Goal: Task Accomplishment & Management: Use online tool/utility

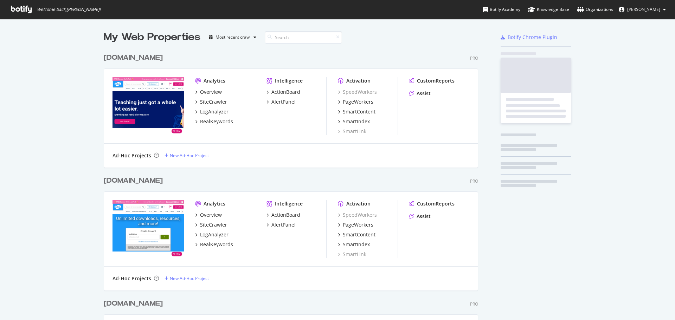
scroll to position [315, 664]
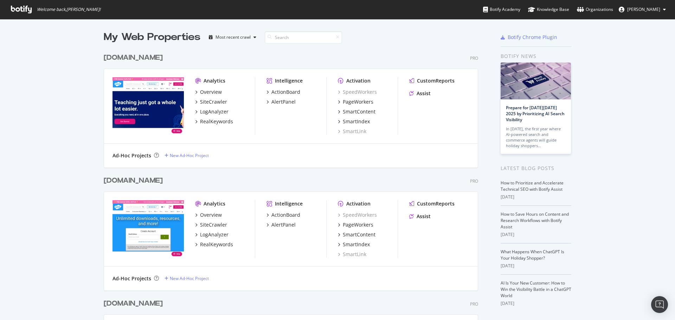
click at [136, 56] on div "[DOMAIN_NAME]" at bounding box center [133, 58] width 59 height 10
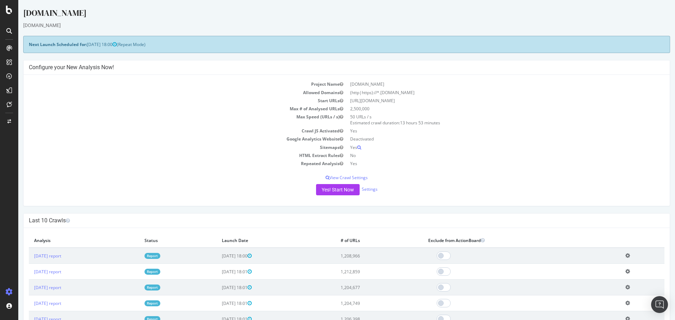
click at [9, 89] on icon at bounding box center [9, 91] width 6 height 6
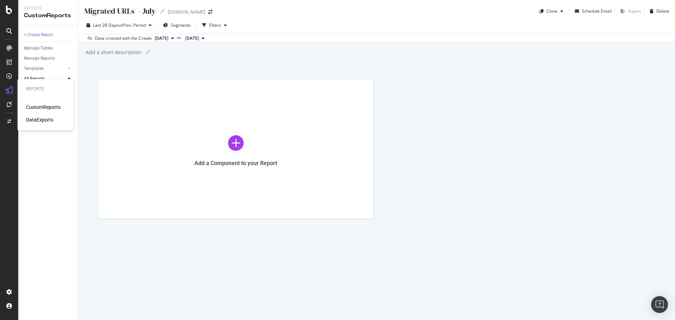
click at [32, 117] on div "DataExports" at bounding box center [39, 119] width 27 height 7
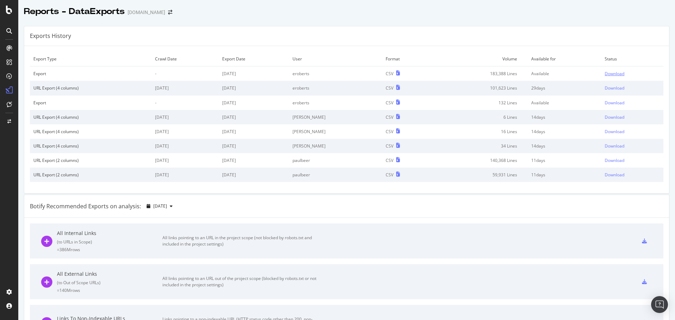
click at [605, 72] on div "Download" at bounding box center [615, 74] width 20 height 6
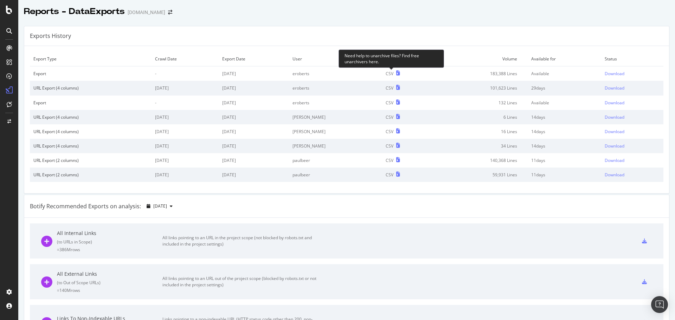
click at [396, 73] on icon at bounding box center [398, 73] width 4 height 5
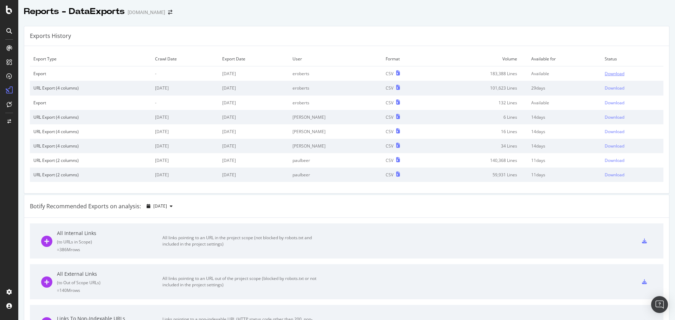
click at [606, 76] on div "Download" at bounding box center [615, 74] width 20 height 6
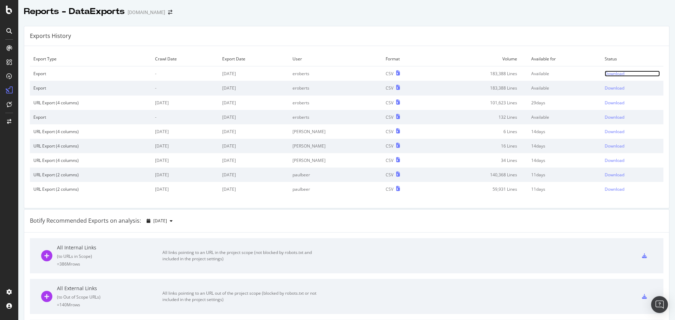
click at [610, 72] on div "Download" at bounding box center [615, 74] width 20 height 6
drag, startPoint x: 479, startPoint y: 74, endPoint x: 509, endPoint y: 75, distance: 30.6
click at [509, 75] on td "183,388 Lines" at bounding box center [480, 73] width 96 height 15
click at [506, 76] on td "183,388 Lines" at bounding box center [480, 73] width 96 height 15
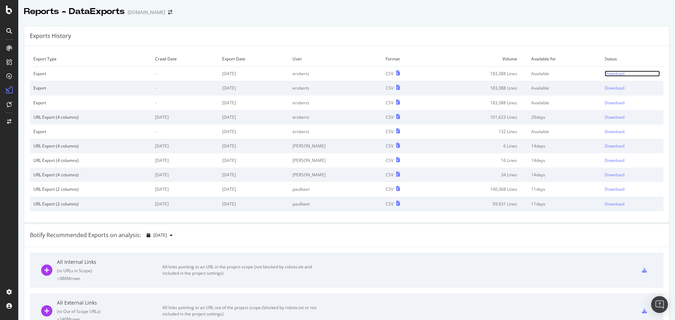
click at [607, 73] on div "Download" at bounding box center [615, 74] width 20 height 6
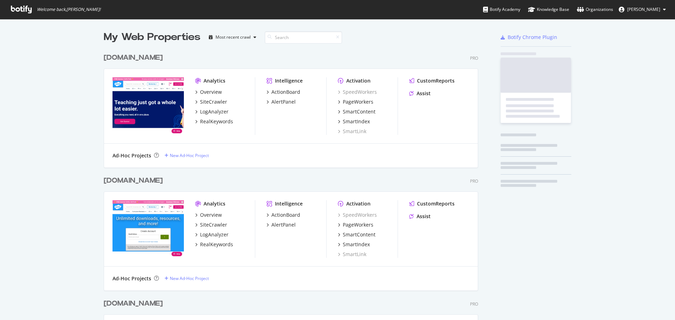
scroll to position [393, 375]
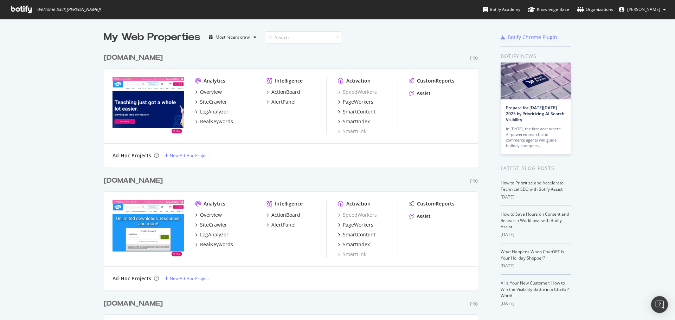
click at [137, 54] on div "[DOMAIN_NAME]" at bounding box center [133, 58] width 59 height 10
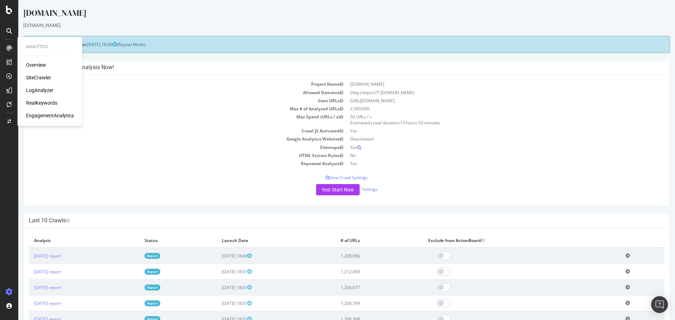
click at [44, 76] on div "SiteCrawler" at bounding box center [38, 77] width 25 height 7
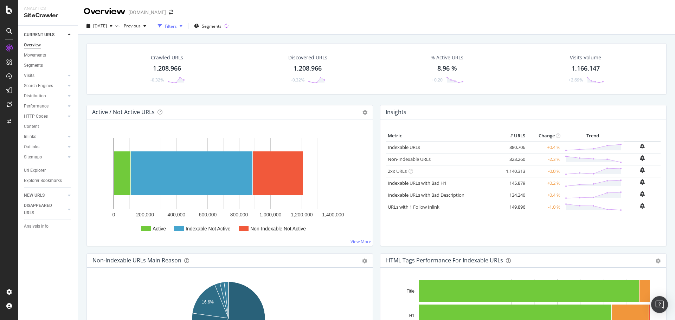
click at [177, 27] on div "Filters" at bounding box center [171, 26] width 12 height 6
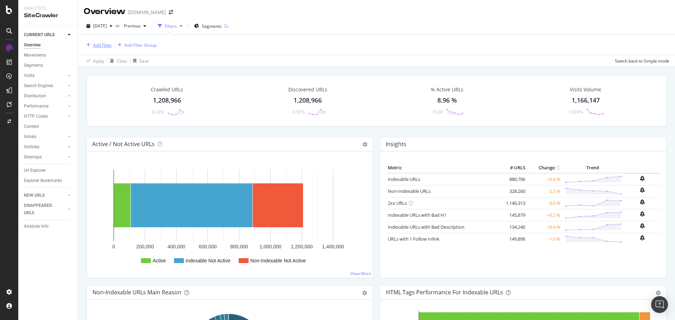
click at [92, 42] on div "Add Filter" at bounding box center [98, 45] width 28 height 8
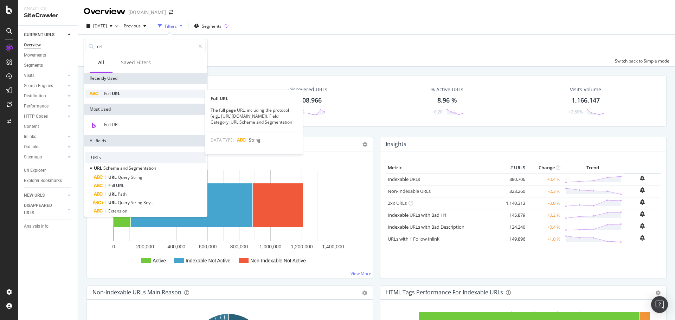
type input "url"
click at [110, 97] on div "Full URL" at bounding box center [145, 94] width 120 height 8
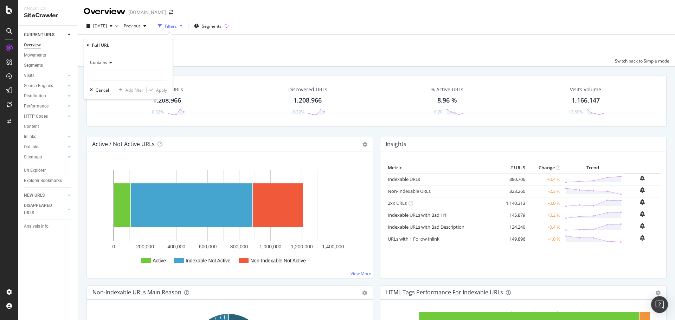
click at [224, 47] on div "Add Filter Add Filter Group" at bounding box center [377, 45] width 586 height 20
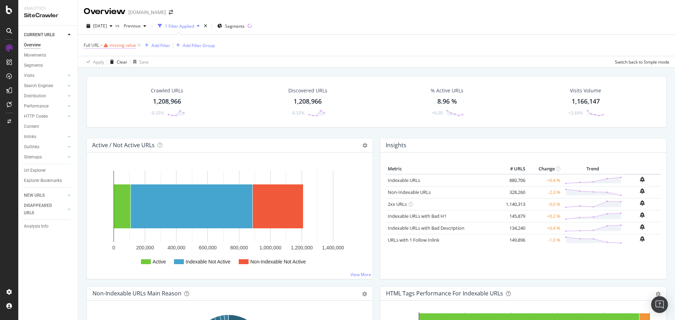
click at [121, 45] on div "missing value" at bounding box center [122, 45] width 27 height 6
click at [113, 76] on input "text" at bounding box center [128, 74] width 77 height 11
type input "/resource/"
click at [165, 92] on div "Apply" at bounding box center [161, 89] width 11 height 6
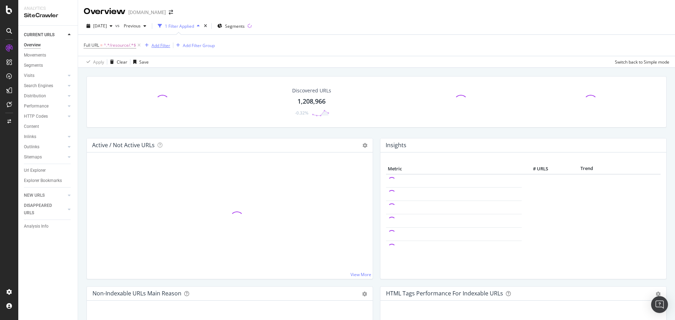
click at [166, 46] on div "Add Filter" at bounding box center [161, 46] width 19 height 6
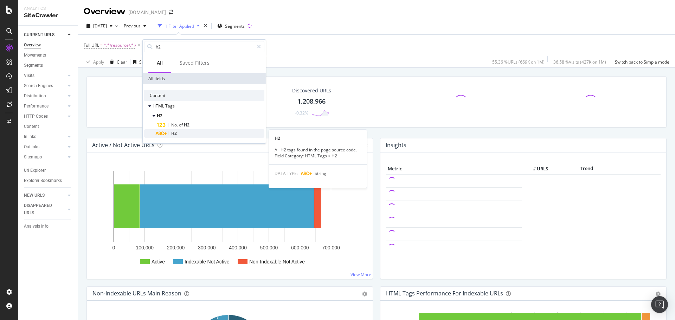
type input "h2"
click at [175, 133] on span "H2" at bounding box center [174, 133] width 6 height 6
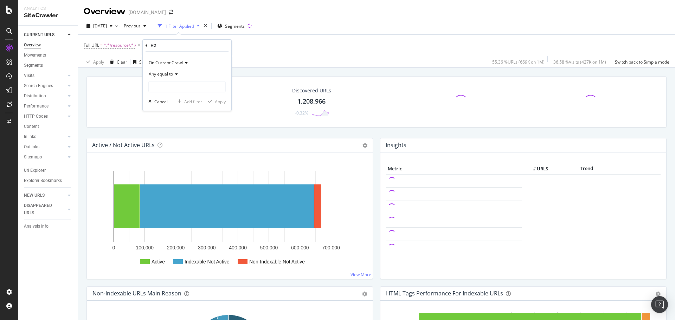
click at [175, 73] on icon at bounding box center [175, 74] width 5 height 4
click at [203, 73] on div "Any equal to" at bounding box center [186, 74] width 77 height 11
click at [191, 84] on input "text" at bounding box center [187, 86] width 77 height 11
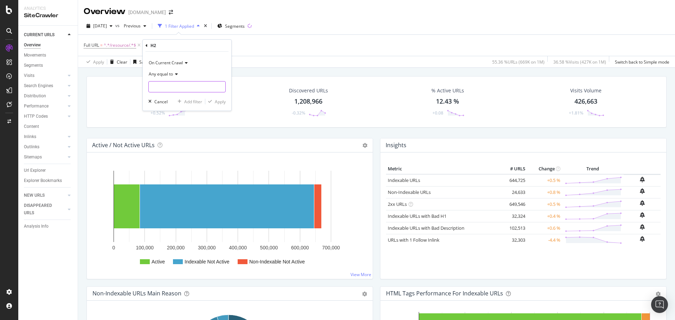
paste input "How does this resource excite and engage children's learning?"
type input "How does this resource excite and engage children's learning?"
click at [223, 100] on div "Apply" at bounding box center [220, 102] width 11 height 6
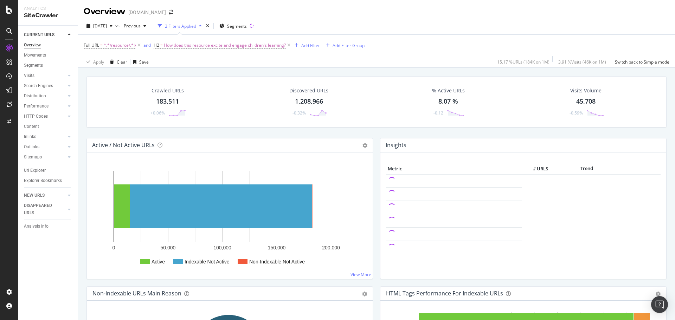
click at [175, 98] on div "183,511" at bounding box center [167, 101] width 23 height 9
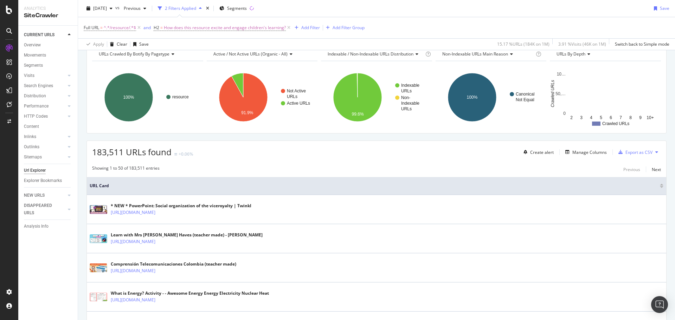
scroll to position [70, 0]
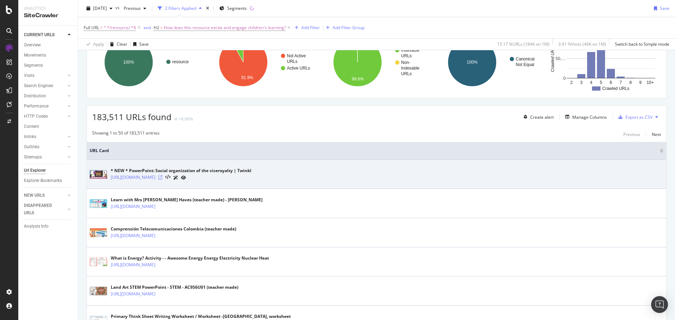
click at [162, 178] on icon at bounding box center [160, 177] width 4 height 4
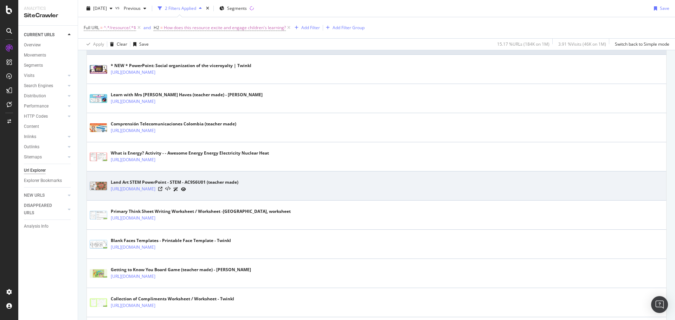
scroll to position [176, 0]
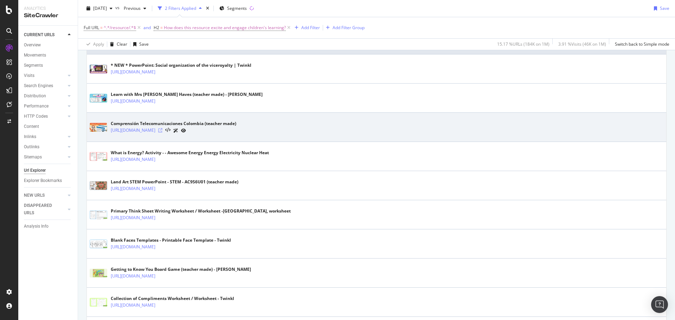
click at [186, 128] on div at bounding box center [172, 130] width 28 height 7
click at [162, 130] on icon at bounding box center [160, 130] width 4 height 4
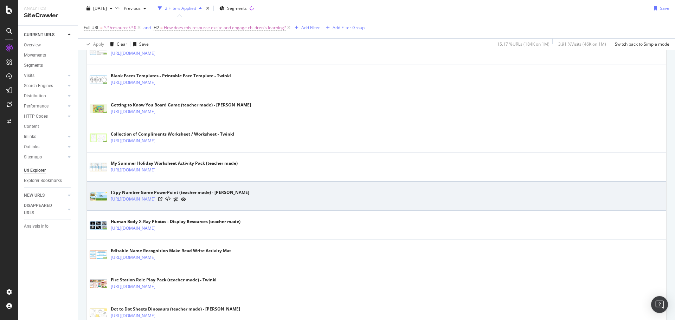
scroll to position [387, 0]
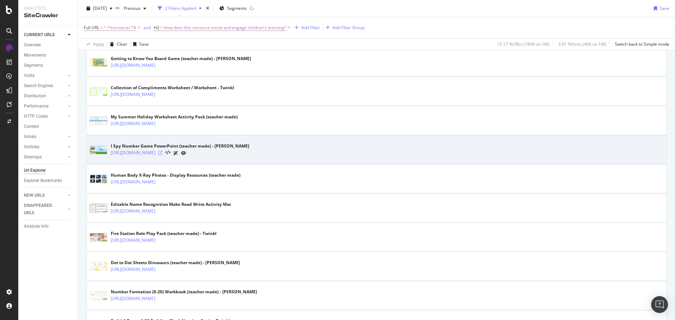
click at [162, 151] on icon at bounding box center [160, 153] width 4 height 4
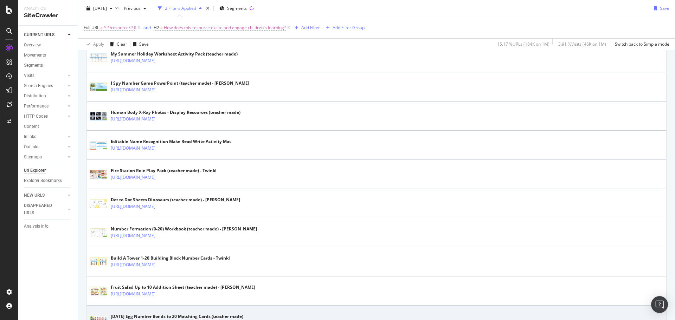
scroll to position [598, 0]
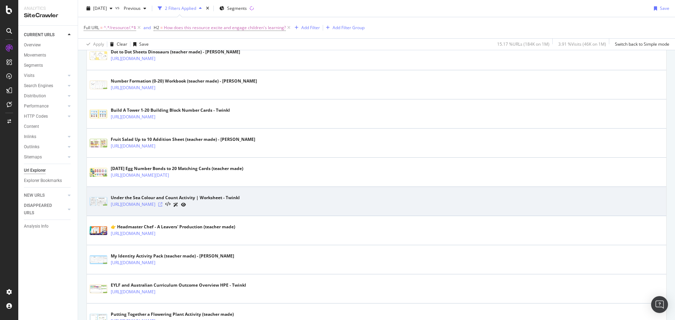
click at [162, 203] on icon at bounding box center [160, 205] width 4 height 4
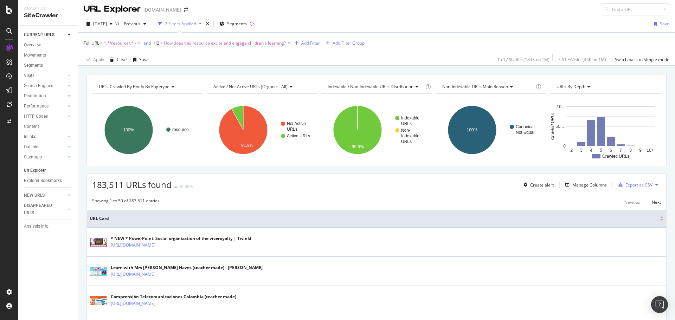
scroll to position [0, 0]
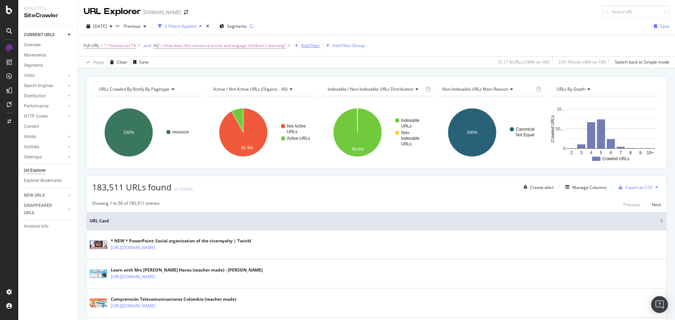
click at [311, 43] on div "Add Filter" at bounding box center [310, 46] width 19 height 6
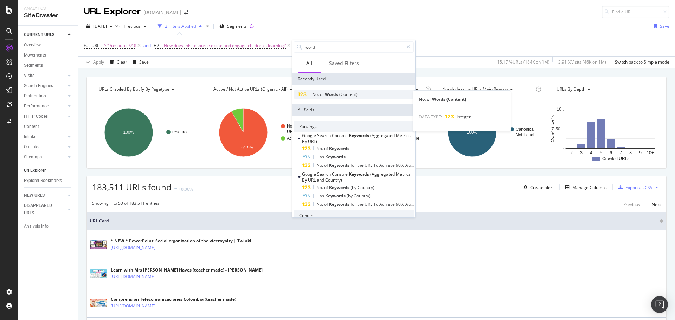
type input "word"
click at [343, 93] on span "(Content)" at bounding box center [348, 94] width 18 height 6
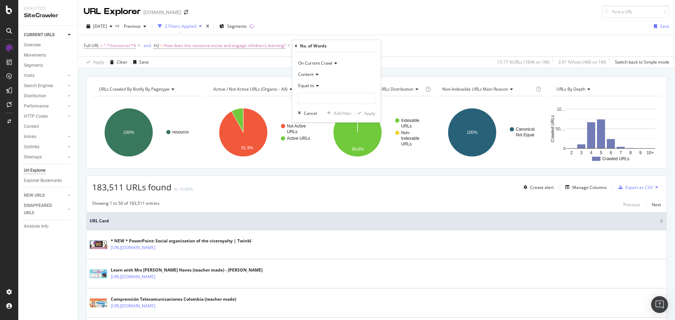
click at [319, 85] on div "Equal to" at bounding box center [336, 85] width 77 height 11
click at [332, 119] on div "Less than" at bounding box center [337, 118] width 75 height 9
click at [324, 94] on input "number" at bounding box center [336, 98] width 77 height 11
type input "100"
click at [364, 110] on div "Apply" at bounding box center [369, 113] width 11 height 6
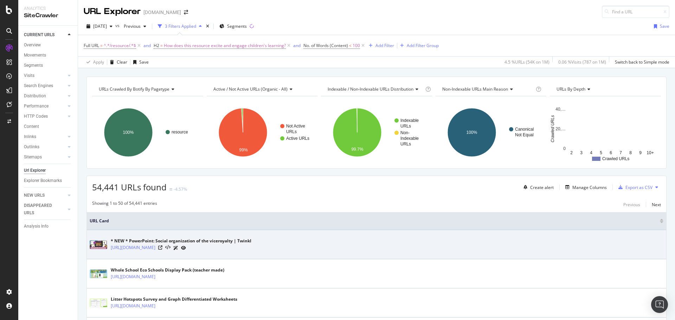
scroll to position [35, 0]
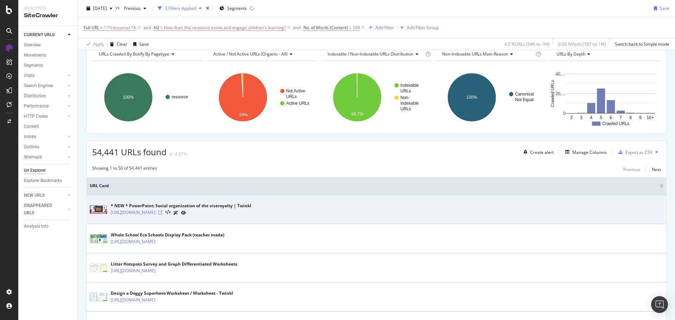
click at [162, 212] on icon at bounding box center [160, 213] width 4 height 4
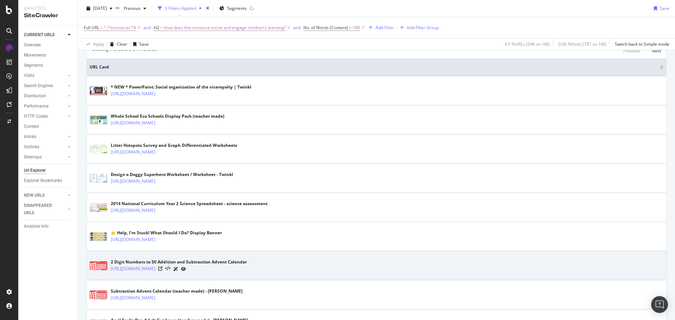
scroll to position [176, 0]
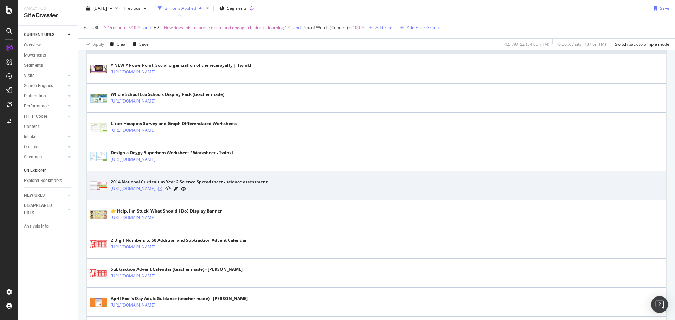
click at [162, 188] on icon at bounding box center [160, 189] width 4 height 4
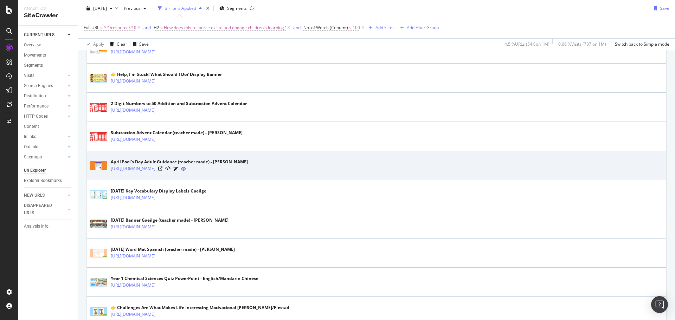
scroll to position [316, 0]
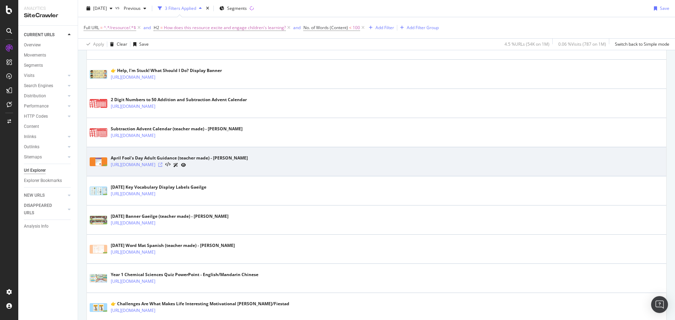
click at [162, 164] on icon at bounding box center [160, 165] width 4 height 4
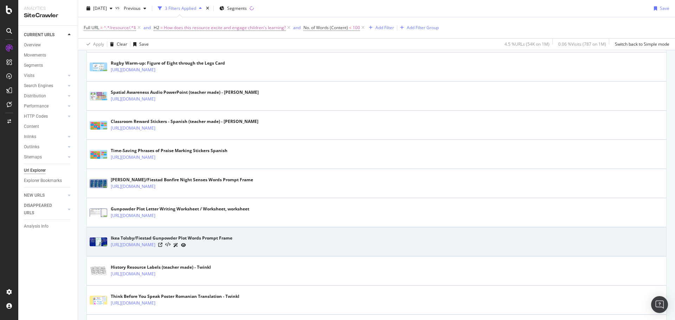
scroll to position [1020, 0]
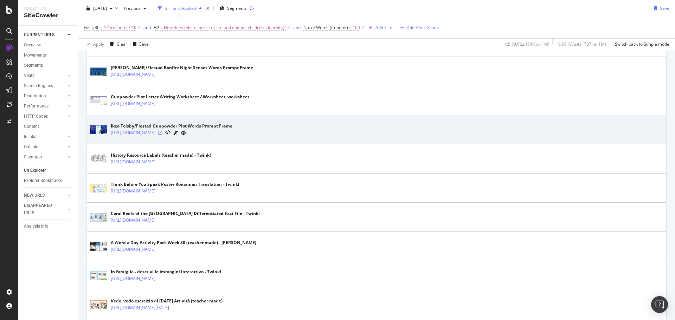
click at [162, 132] on icon at bounding box center [160, 133] width 4 height 4
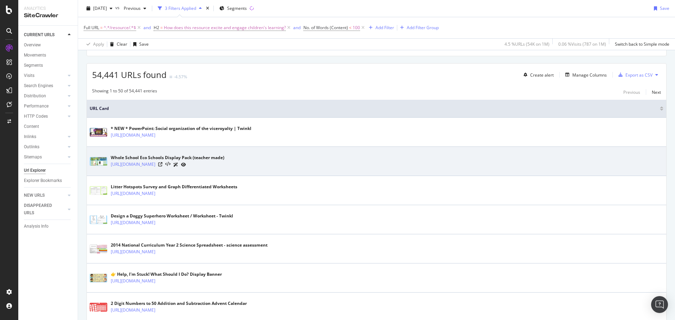
scroll to position [0, 0]
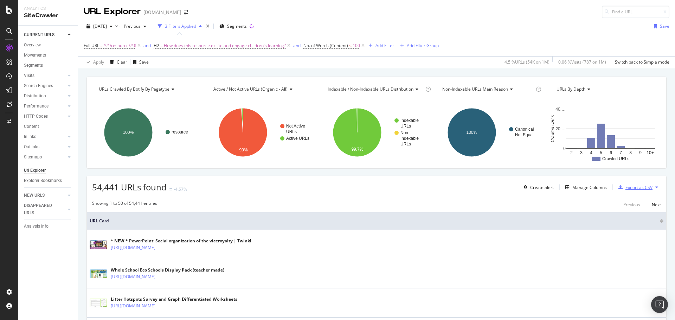
click at [627, 188] on div "Export as CSV" at bounding box center [638, 188] width 27 height 6
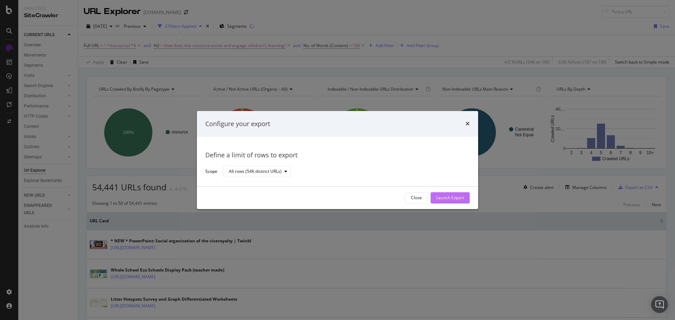
click at [451, 201] on div "Launch Export" at bounding box center [450, 198] width 28 height 11
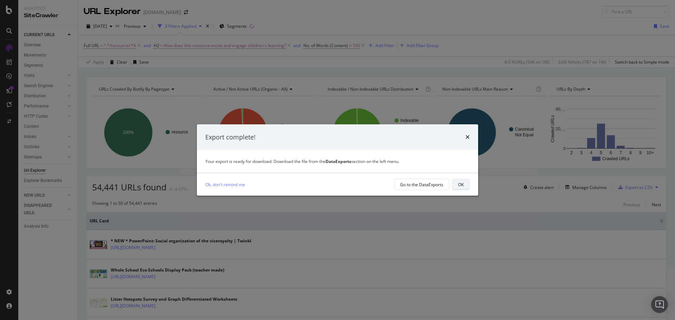
click at [461, 188] on div "OK" at bounding box center [461, 185] width 6 height 10
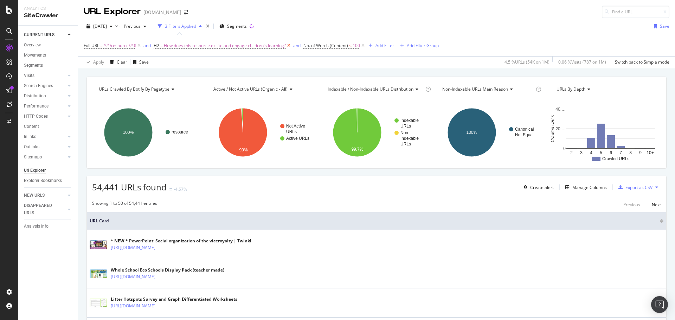
click at [288, 47] on icon at bounding box center [289, 45] width 6 height 7
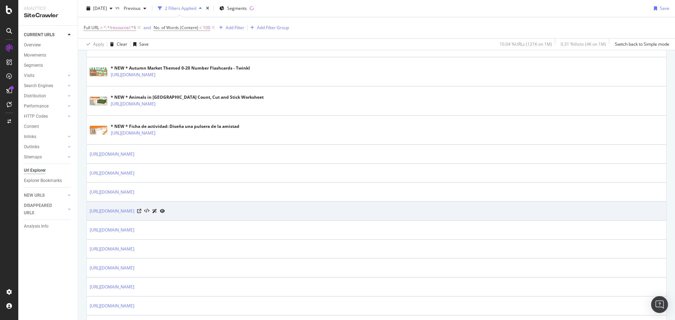
scroll to position [211, 0]
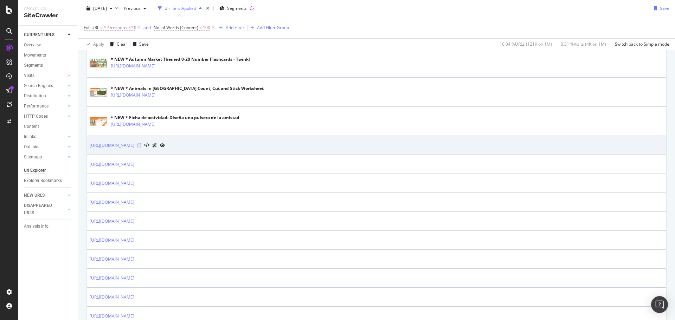
click at [141, 146] on icon at bounding box center [139, 145] width 4 height 4
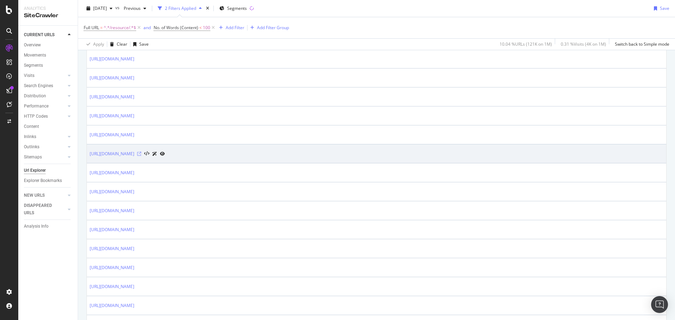
scroll to position [422, 0]
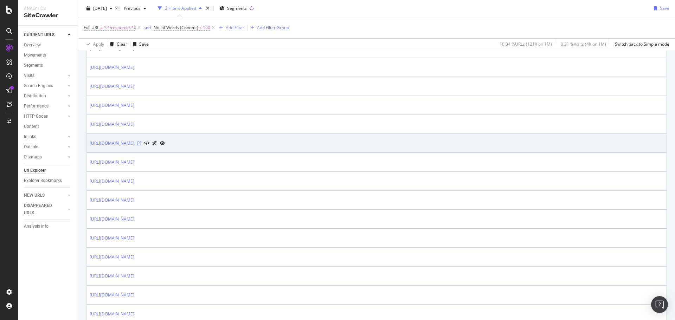
click at [141, 142] on icon at bounding box center [139, 143] width 4 height 4
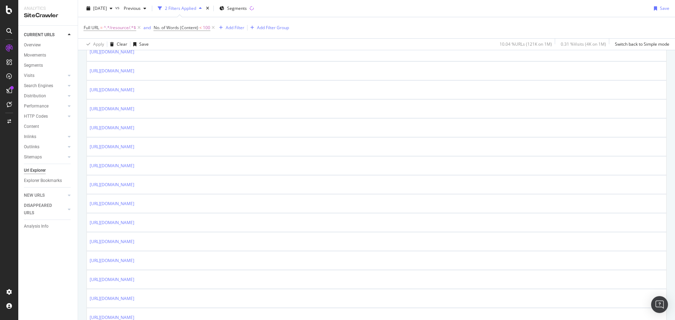
scroll to position [387, 0]
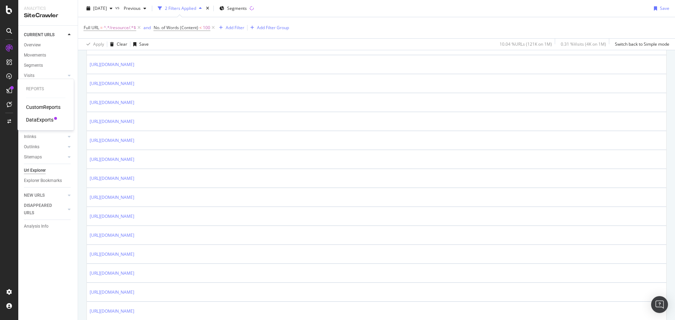
click at [36, 118] on div "DataExports" at bounding box center [39, 119] width 27 height 7
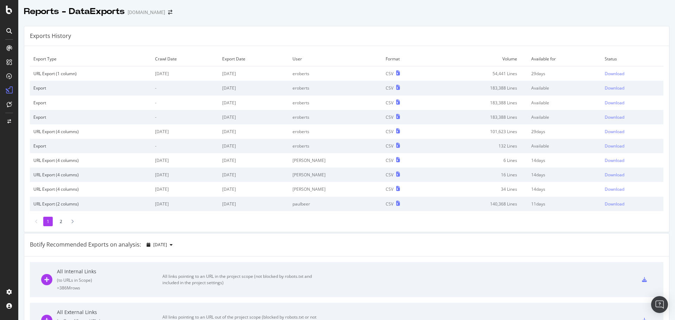
click at [602, 70] on td "Download" at bounding box center [632, 73] width 62 height 15
click at [609, 72] on div "Download" at bounding box center [615, 74] width 20 height 6
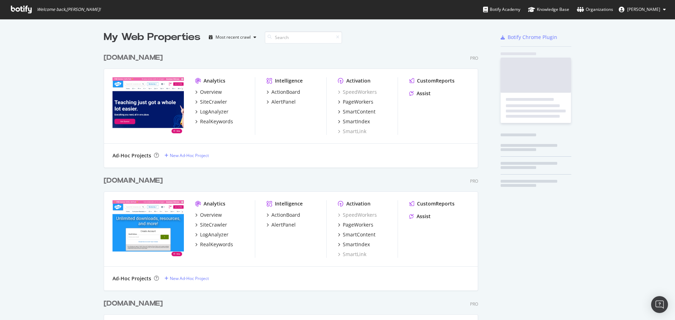
scroll to position [393, 375]
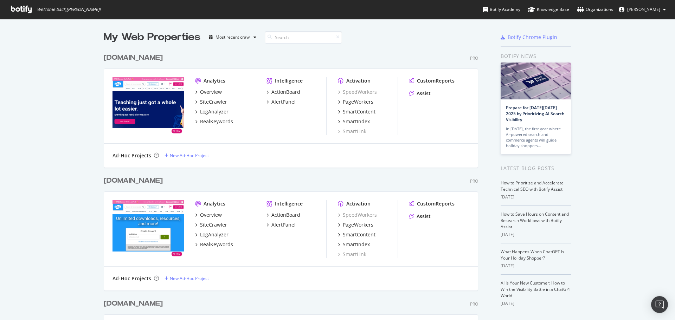
click at [131, 60] on div "[DOMAIN_NAME]" at bounding box center [133, 58] width 59 height 10
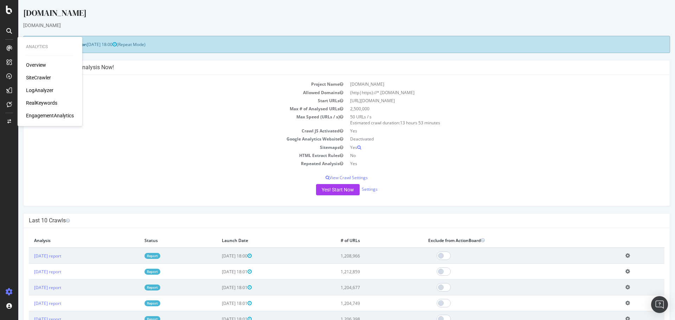
click at [32, 77] on div "SiteCrawler" at bounding box center [38, 77] width 25 height 7
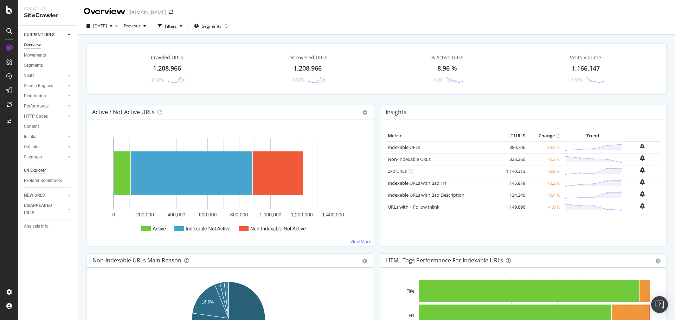
click at [39, 171] on div "Url Explorer" at bounding box center [35, 170] width 22 height 7
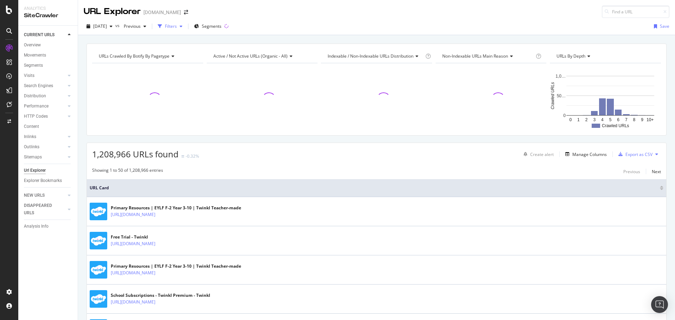
click at [182, 23] on div "Filters" at bounding box center [170, 26] width 30 height 11
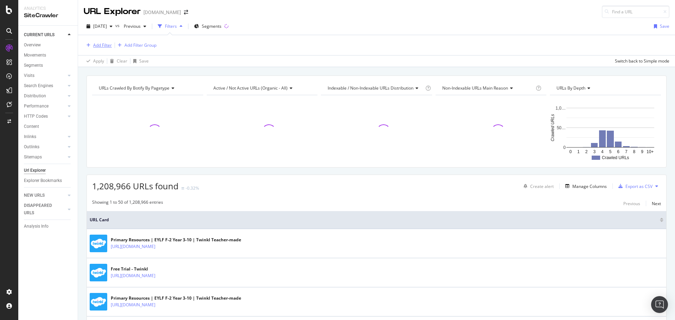
click at [101, 45] on div "Add Filter" at bounding box center [102, 45] width 19 height 6
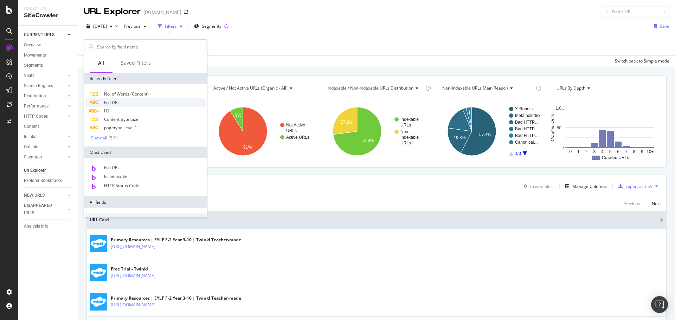
click at [139, 100] on div "Full URL" at bounding box center [145, 102] width 120 height 8
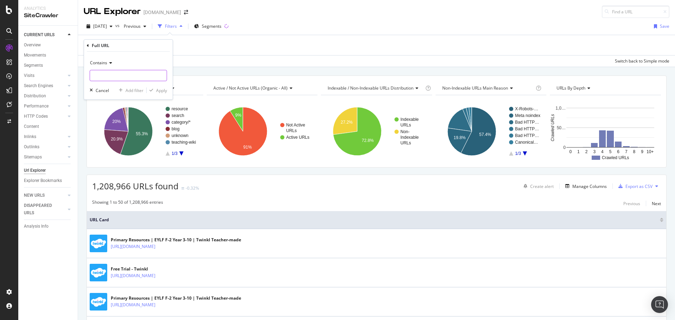
click at [127, 73] on input "text" at bounding box center [128, 75] width 77 height 11
type input "/resource/"
click at [158, 88] on div "Apply" at bounding box center [161, 91] width 11 height 6
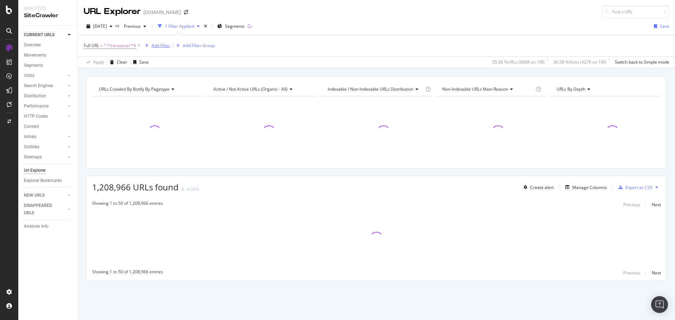
click at [161, 44] on div "Add Filter" at bounding box center [161, 46] width 19 height 6
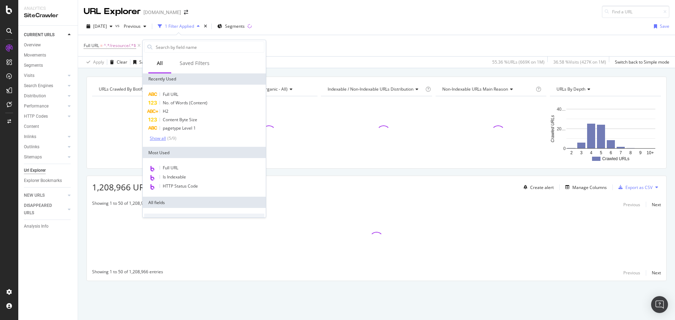
click at [175, 136] on div "( 5 / 9 )" at bounding box center [171, 138] width 11 height 6
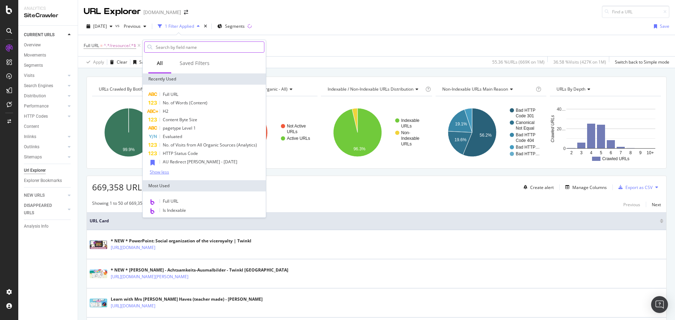
click at [166, 49] on input "text" at bounding box center [209, 47] width 109 height 11
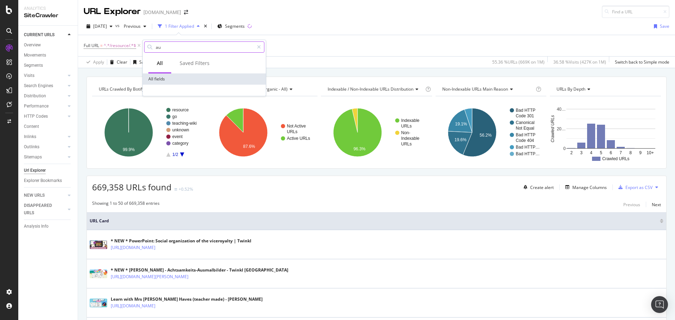
type input "a"
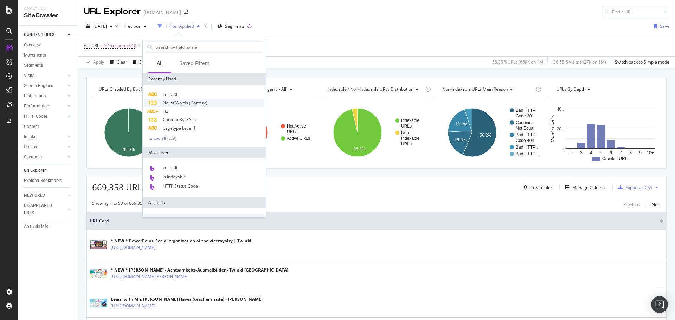
click at [182, 101] on span "No. of Words (Content)" at bounding box center [185, 103] width 45 height 6
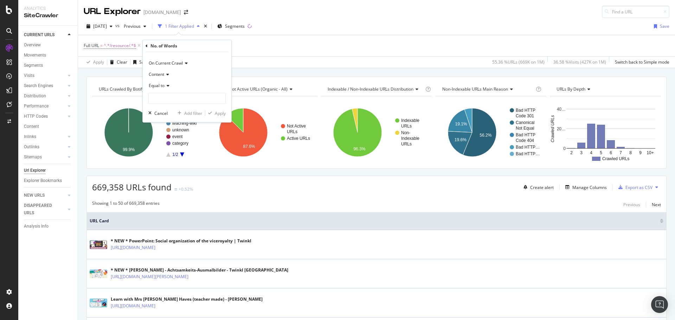
click at [164, 85] on span "Equal to" at bounding box center [157, 86] width 16 height 6
click at [177, 137] on span "Greater than" at bounding box center [164, 137] width 25 height 6
click at [171, 96] on input "number" at bounding box center [186, 98] width 77 height 11
type input "100"
click at [210, 113] on icon "button" at bounding box center [210, 113] width 4 height 4
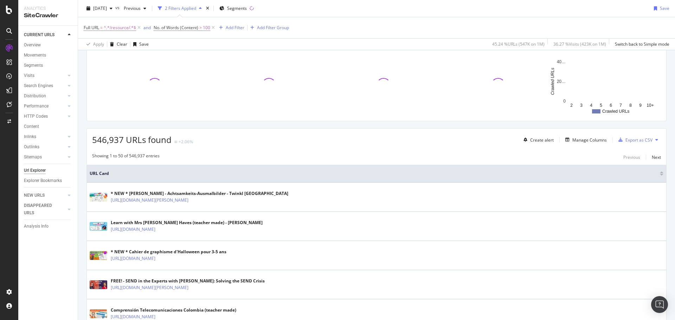
scroll to position [70, 0]
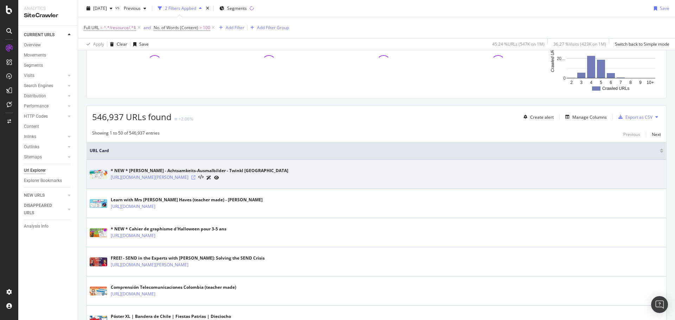
click at [195, 176] on icon at bounding box center [193, 177] width 4 height 4
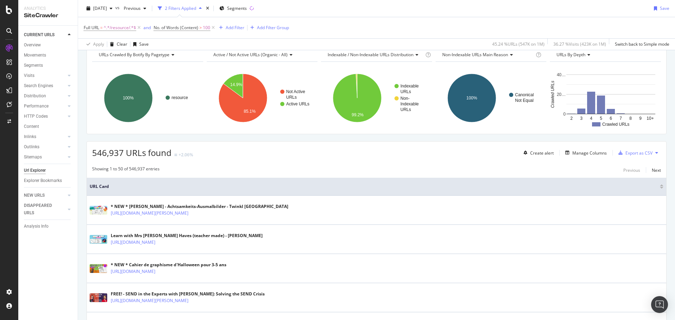
scroll to position [0, 0]
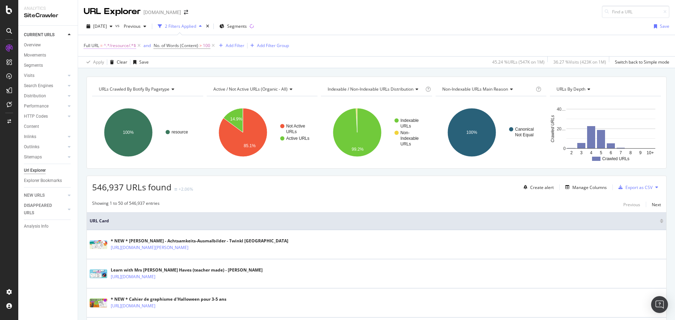
click at [123, 41] on span "^.*/resource/.*$" at bounding box center [120, 46] width 32 height 10
click at [121, 76] on input "/resource/" at bounding box center [123, 74] width 66 height 11
click at [122, 76] on input "/resource/" at bounding box center [123, 74] width 66 height 11
drag, startPoint x: 127, startPoint y: 75, endPoint x: 73, endPoint y: 72, distance: 53.5
click at [73, 72] on body "Analytics SiteCrawler CURRENT URLS Overview Movements Segments Visits Analysis …" at bounding box center [337, 160] width 675 height 320
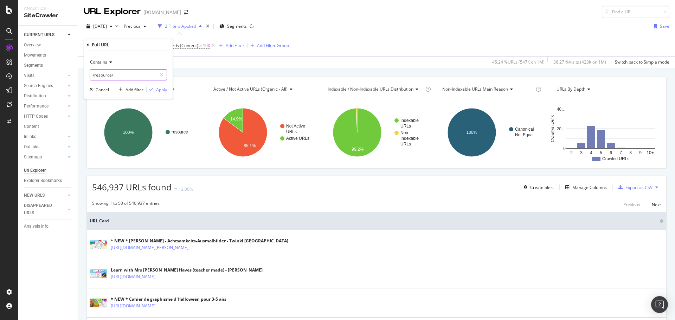
drag, startPoint x: 146, startPoint y: 72, endPoint x: 89, endPoint y: 75, distance: 56.7
click at [89, 75] on div "Contains /resource/ Cancel Add filter Apply" at bounding box center [128, 75] width 89 height 48
type input "au-"
click at [161, 89] on div "Apply" at bounding box center [161, 90] width 11 height 6
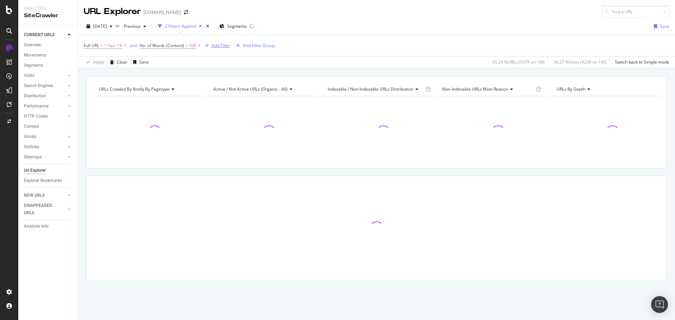
click at [222, 45] on div "Add Filter" at bounding box center [221, 46] width 19 height 6
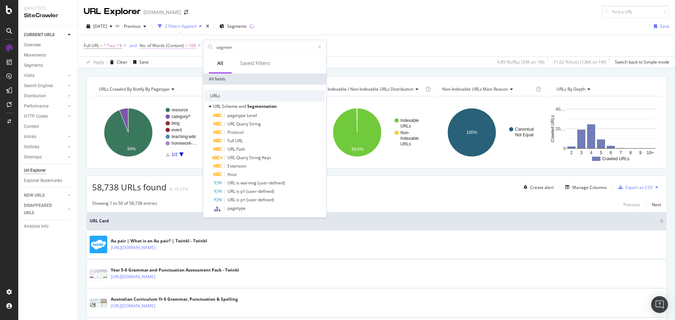
drag, startPoint x: 242, startPoint y: 50, endPoint x: 195, endPoint y: 47, distance: 46.1
click at [195, 47] on body "Analytics SiteCrawler CURRENT URLS Overview Movements Segments Visits Analysis …" at bounding box center [337, 160] width 675 height 320
drag, startPoint x: 242, startPoint y: 47, endPoint x: 216, endPoint y: 45, distance: 25.8
click at [216, 45] on input "segmen" at bounding box center [265, 47] width 99 height 11
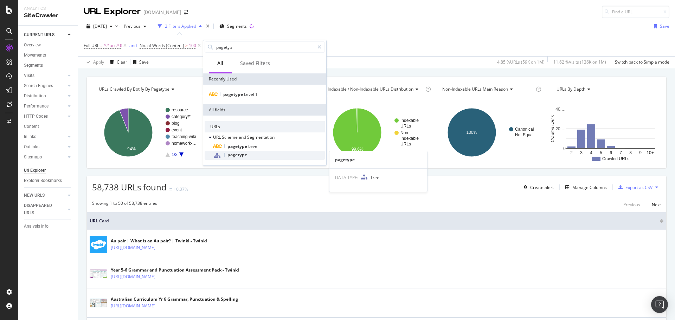
type input "pagetyp"
click at [252, 154] on div "pagetype" at bounding box center [269, 155] width 112 height 9
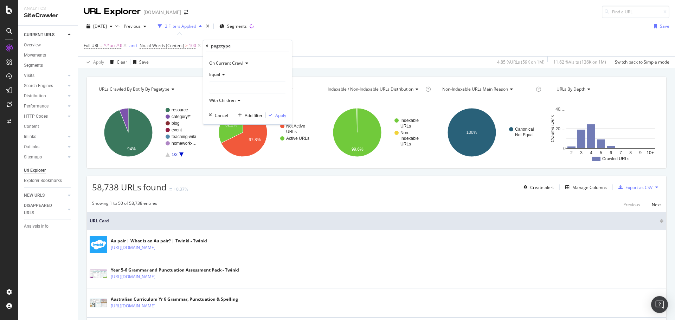
click at [235, 85] on div at bounding box center [247, 87] width 77 height 11
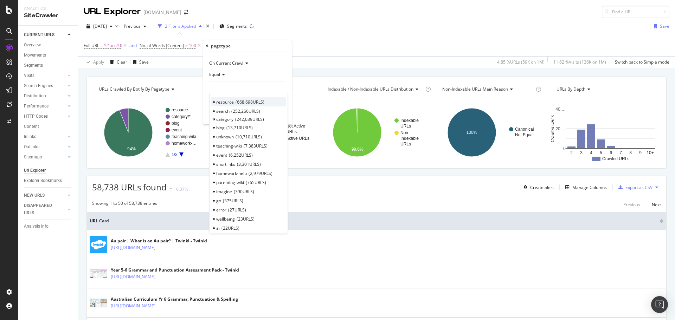
click at [232, 102] on span "resource" at bounding box center [225, 102] width 18 height 6
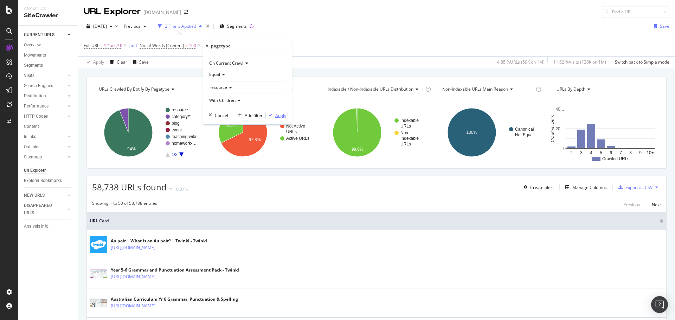
click at [281, 116] on div "Apply" at bounding box center [280, 116] width 11 height 6
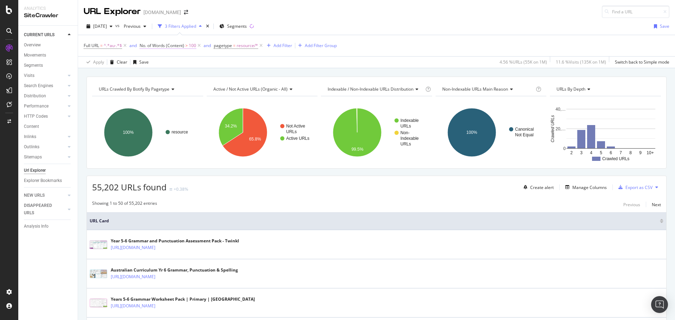
click at [181, 45] on span "No. of Words (Content)" at bounding box center [162, 46] width 45 height 6
click at [171, 84] on span "Greater than" at bounding box center [158, 85] width 25 height 6
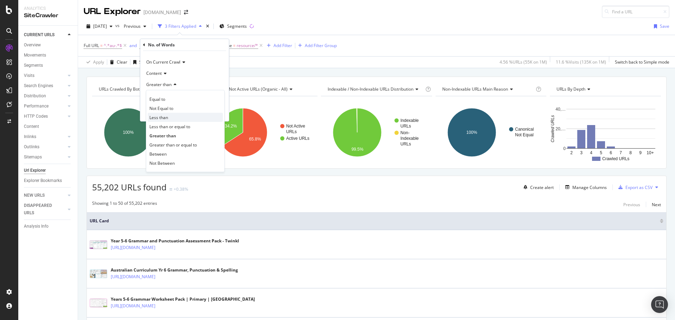
click at [177, 119] on div "Less than" at bounding box center [185, 117] width 75 height 9
click at [218, 113] on div "Apply" at bounding box center [217, 112] width 11 height 6
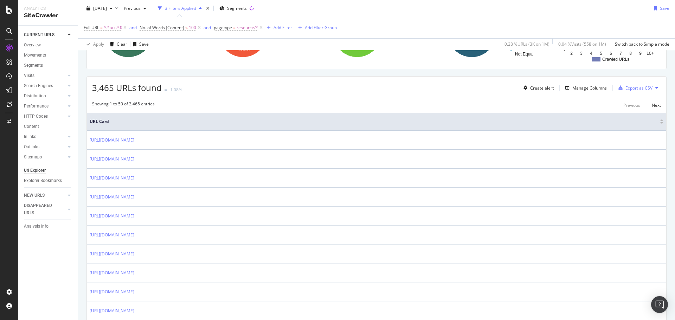
scroll to position [105, 0]
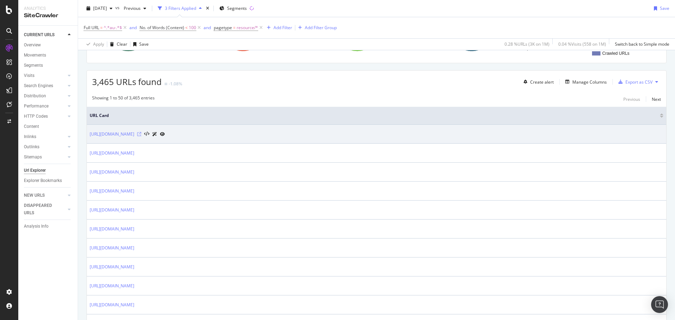
click at [141, 135] on icon at bounding box center [139, 134] width 4 height 4
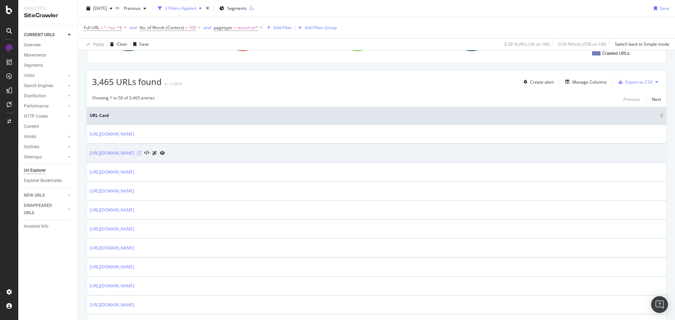
click at [141, 154] on icon at bounding box center [139, 153] width 4 height 4
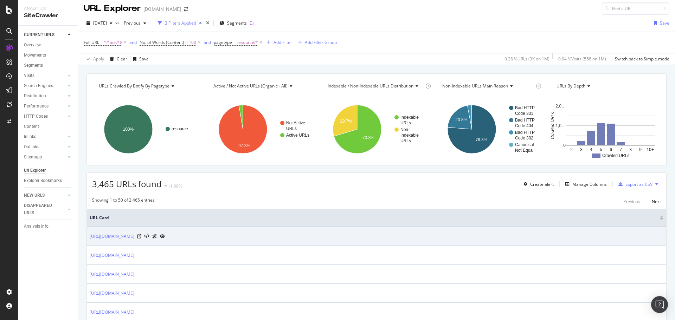
scroll to position [0, 0]
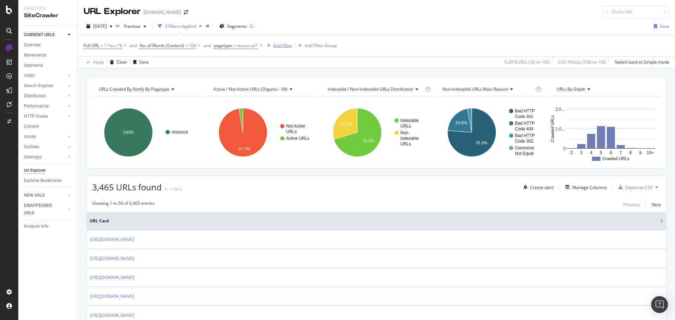
click at [285, 44] on div "Add Filter" at bounding box center [283, 46] width 19 height 6
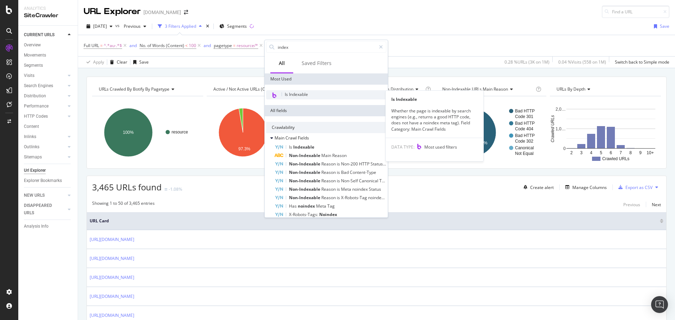
type input "index"
click at [316, 96] on div "Is Indexable" at bounding box center [326, 94] width 120 height 9
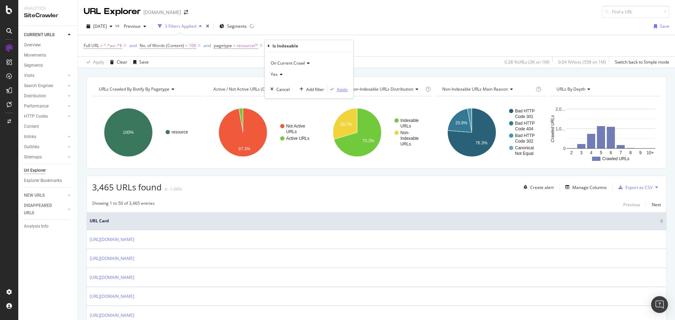
click at [338, 90] on div "Apply" at bounding box center [342, 89] width 11 height 6
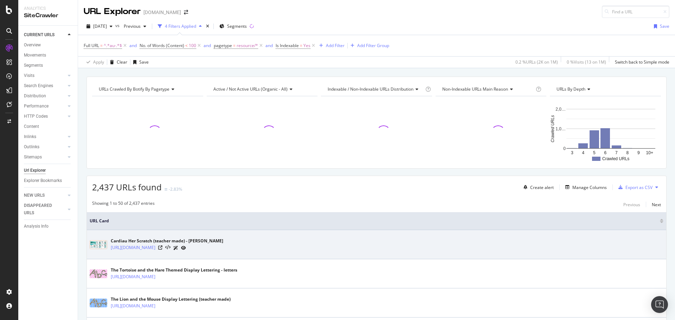
scroll to position [35, 0]
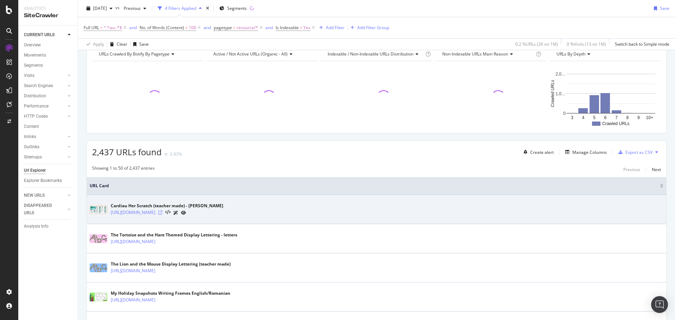
click at [162, 212] on icon at bounding box center [160, 213] width 4 height 4
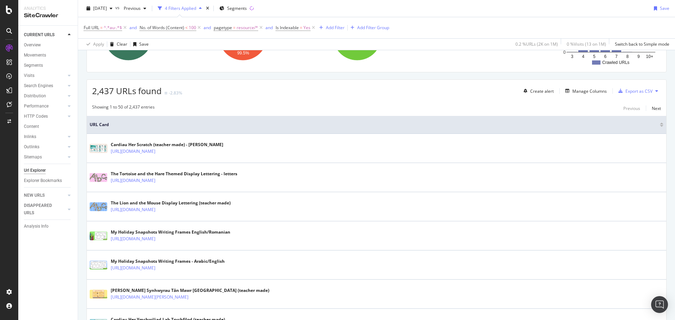
scroll to position [105, 0]
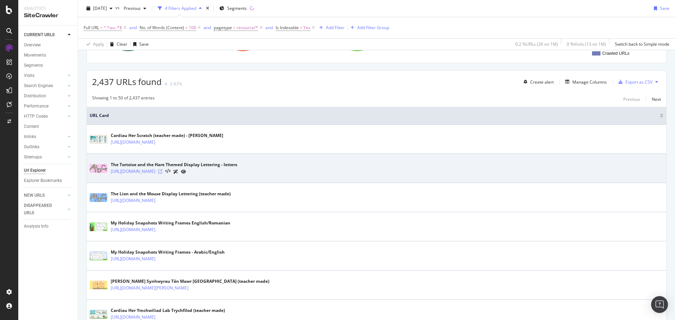
click at [162, 169] on icon at bounding box center [160, 171] width 4 height 4
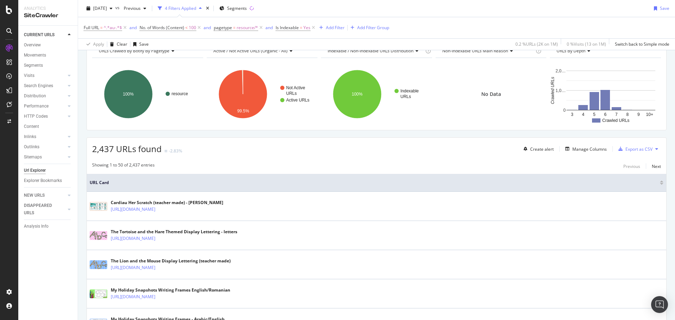
scroll to position [0, 0]
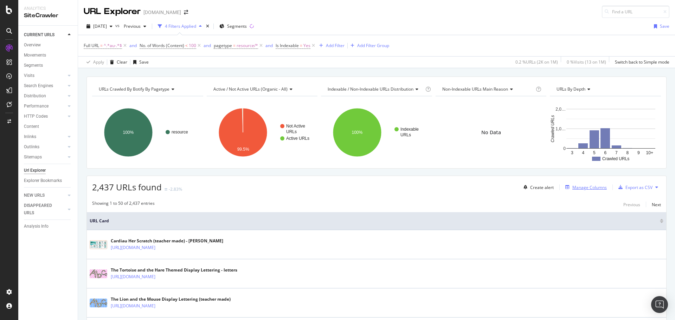
click at [592, 187] on div "Manage Columns" at bounding box center [589, 188] width 34 height 6
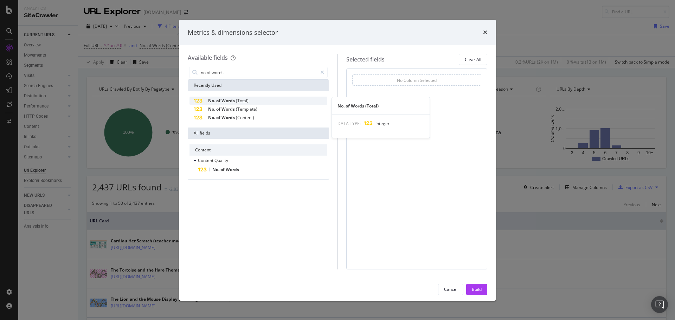
type input "no of words"
click at [232, 100] on span "Words" at bounding box center [228, 101] width 14 height 6
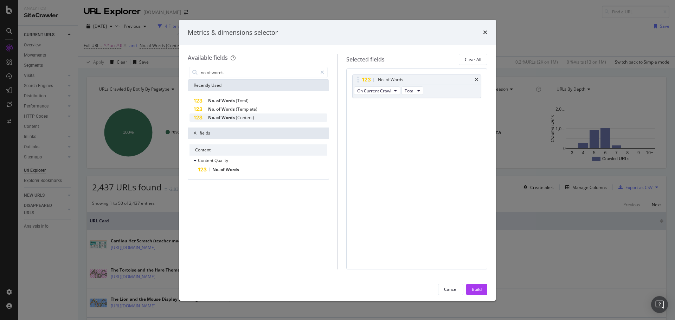
click at [219, 116] on span "of" at bounding box center [218, 118] width 5 height 6
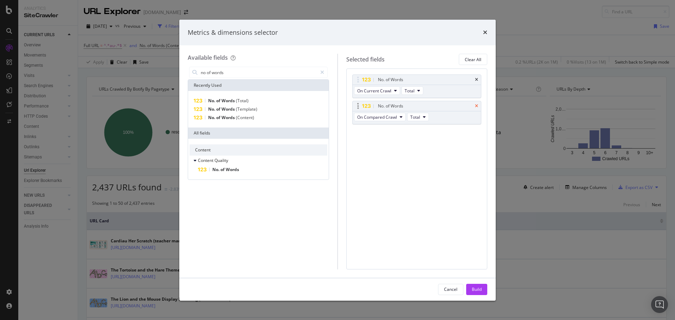
click at [476, 105] on icon "times" at bounding box center [476, 106] width 3 height 4
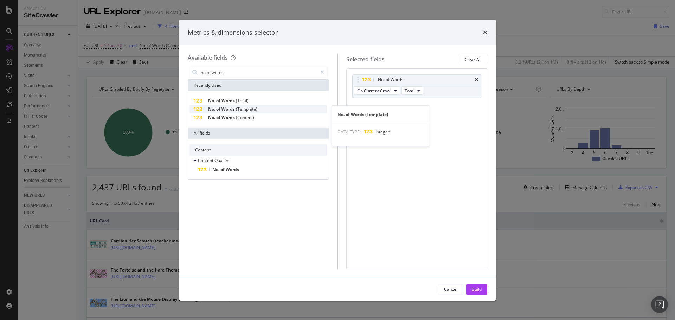
click at [251, 105] on div "No. of Words (Template)" at bounding box center [259, 109] width 138 height 8
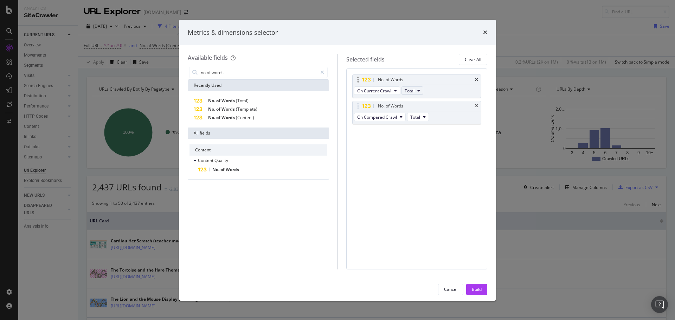
click at [417, 90] on button "Total" at bounding box center [413, 90] width 22 height 8
click at [419, 104] on span "Total" at bounding box center [416, 103] width 19 height 6
click at [442, 163] on div "No. of Words On Current Crawl Total No. of Words On Compared Crawl Total You ca…" at bounding box center [416, 169] width 141 height 201
click at [415, 116] on span "Total" at bounding box center [415, 117] width 10 height 6
click at [429, 154] on span "Content" at bounding box center [422, 156] width 19 height 6
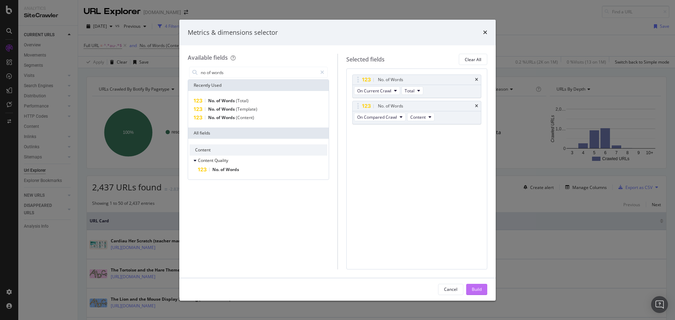
click at [470, 289] on button "Build" at bounding box center [476, 289] width 21 height 11
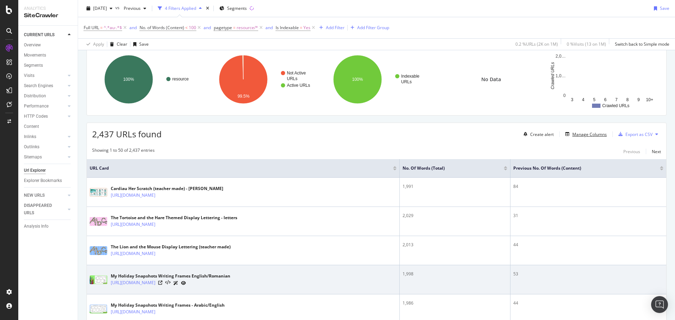
scroll to position [35, 0]
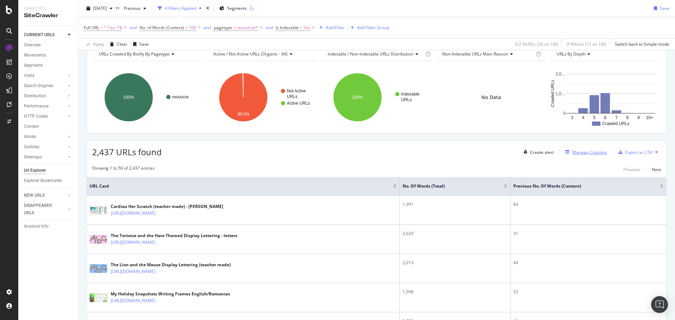
click at [587, 154] on div "Manage Columns" at bounding box center [589, 152] width 34 height 6
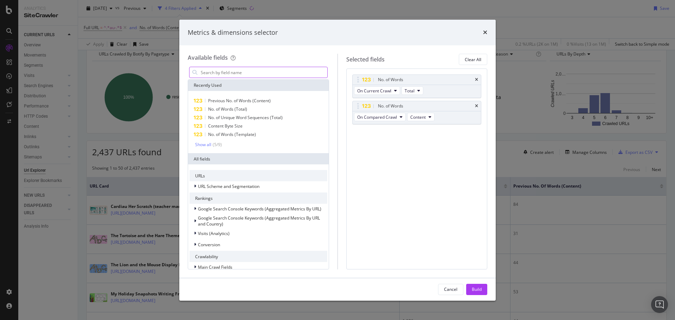
click at [266, 73] on input "modal" at bounding box center [263, 72] width 127 height 11
click at [385, 114] on span "On Compared Crawl" at bounding box center [377, 117] width 40 height 6
click at [386, 127] on span "On Current Crawl" at bounding box center [380, 130] width 40 height 6
click at [480, 288] on div "Build" at bounding box center [477, 290] width 10 height 6
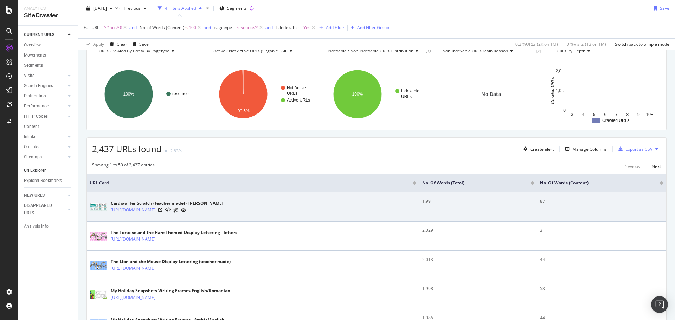
scroll to position [35, 0]
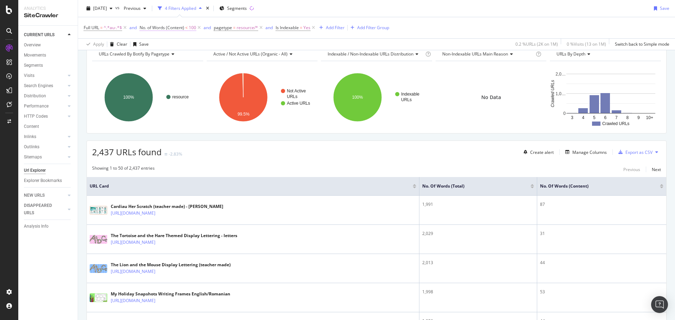
click at [179, 27] on span "No. of Words (Content)" at bounding box center [162, 28] width 45 height 6
click at [163, 63] on div "Less than" at bounding box center [184, 66] width 77 height 11
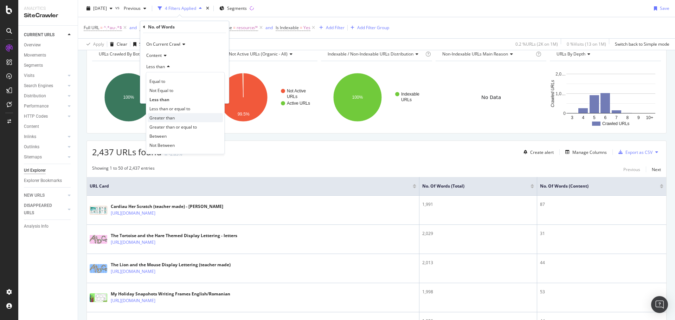
click at [183, 115] on div "Greater than" at bounding box center [185, 117] width 75 height 9
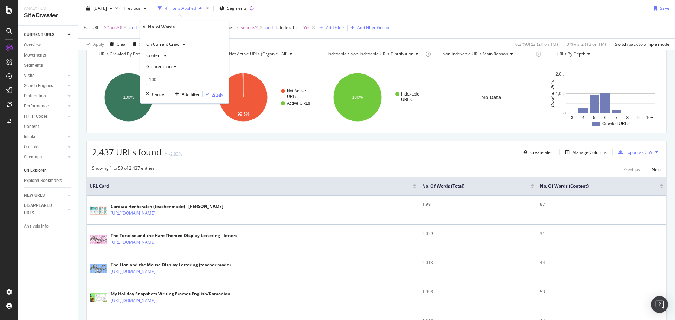
click at [211, 96] on div "button" at bounding box center [207, 94] width 9 height 4
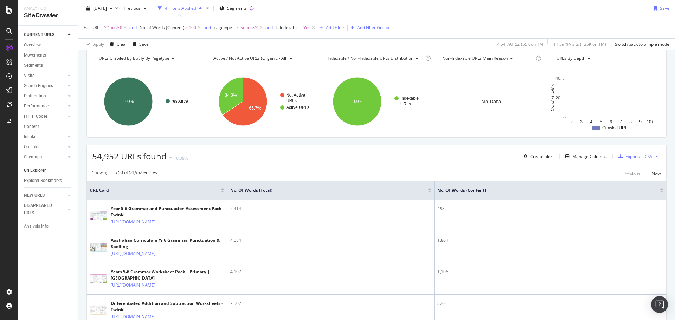
scroll to position [105, 0]
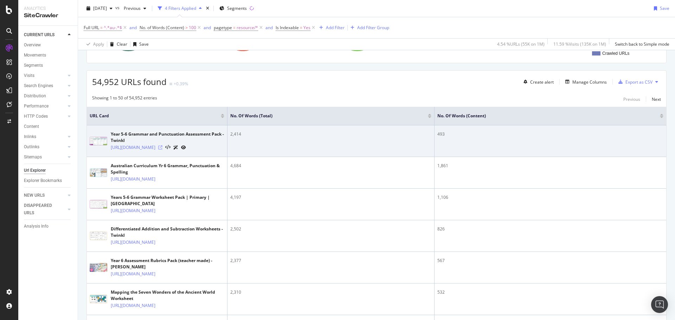
click at [162, 150] on icon at bounding box center [160, 148] width 4 height 4
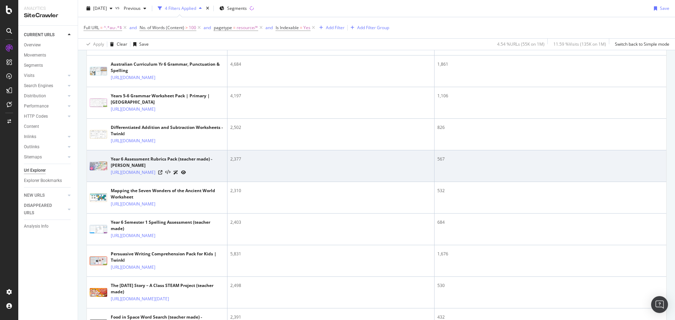
scroll to position [246, 0]
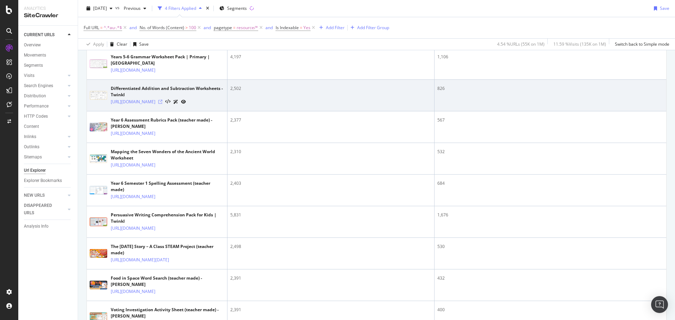
click at [162, 104] on icon at bounding box center [160, 102] width 4 height 4
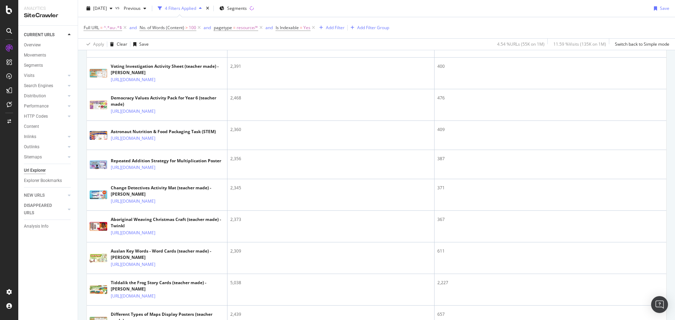
scroll to position [492, 0]
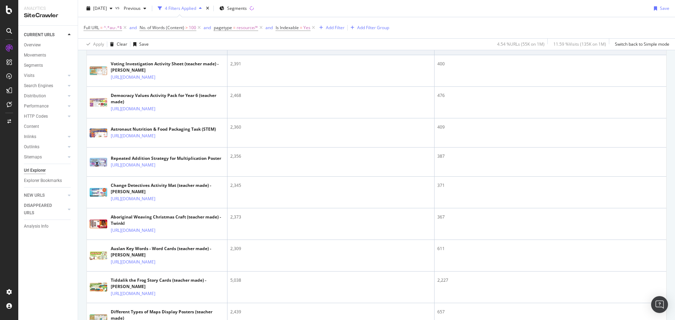
click at [162, 48] on icon at bounding box center [160, 46] width 4 height 4
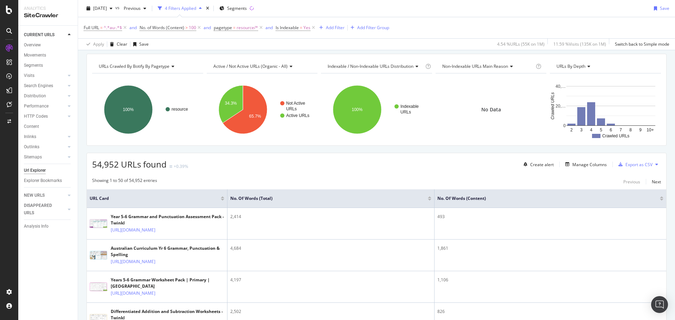
scroll to position [35, 0]
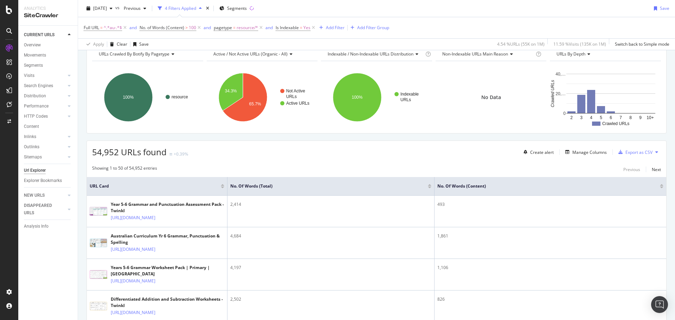
click at [660, 188] on div at bounding box center [662, 188] width 4 height 2
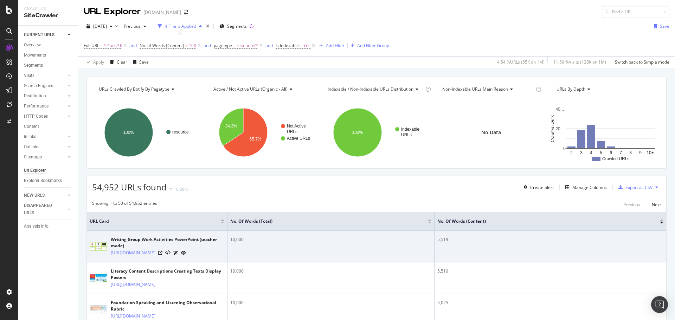
click at [186, 257] on div at bounding box center [172, 252] width 28 height 7
click at [162, 255] on icon at bounding box center [160, 253] width 4 height 4
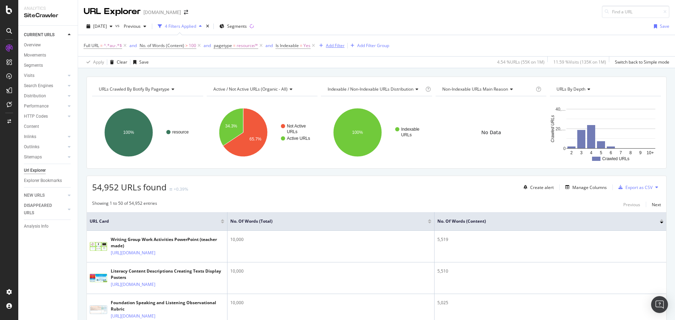
click at [327, 46] on div "Add Filter" at bounding box center [335, 46] width 19 height 6
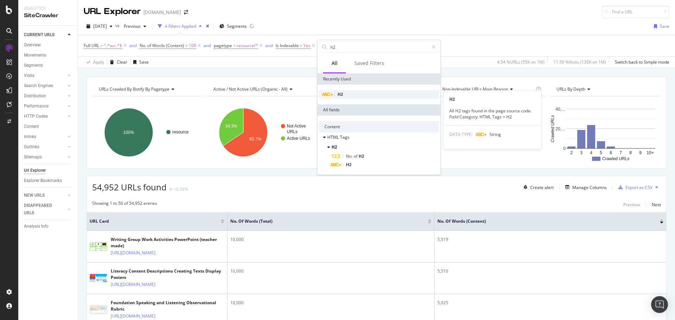
type input "h2"
click at [351, 94] on div "H2" at bounding box center [379, 94] width 120 height 8
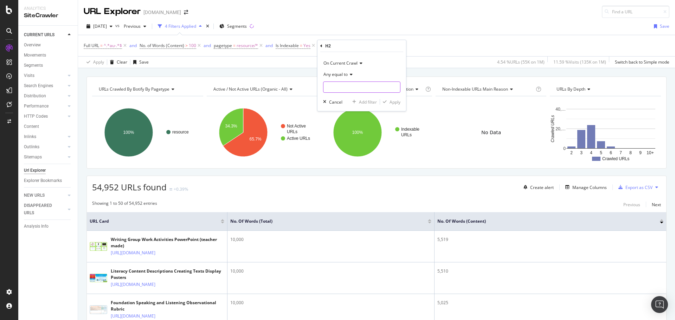
click at [347, 86] on input "text" at bounding box center [361, 87] width 77 height 11
paste input "How does this resource excite and engage children's learning?"
type input "How does this resource excite and engage children's learning?"
click at [392, 103] on div "Apply" at bounding box center [395, 102] width 11 height 6
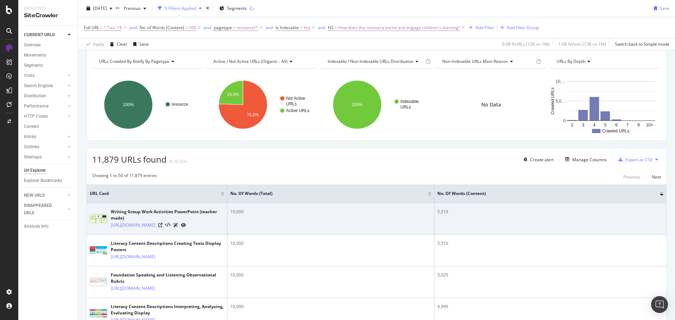
scroll to position [70, 0]
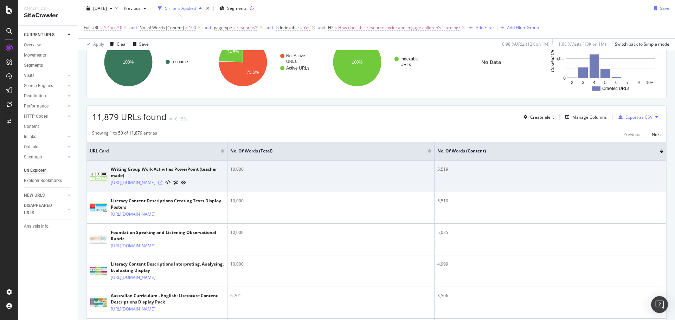
click at [162, 185] on icon at bounding box center [160, 183] width 4 height 4
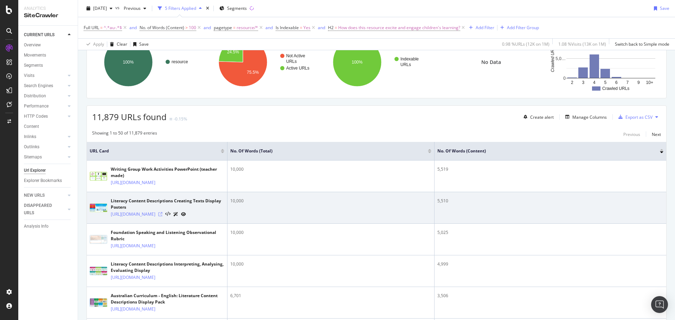
click at [162, 217] on icon at bounding box center [160, 214] width 4 height 4
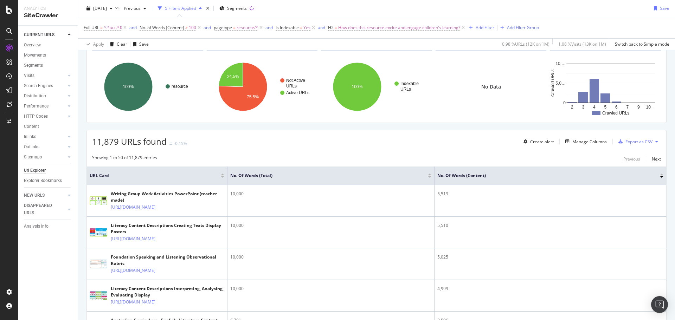
scroll to position [0, 0]
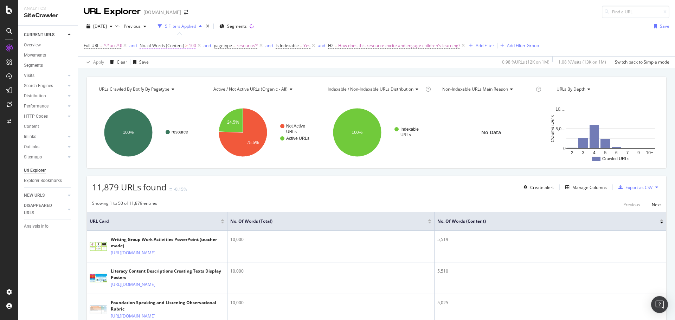
click at [187, 46] on span ">" at bounding box center [186, 46] width 2 height 6
click at [176, 86] on icon at bounding box center [174, 85] width 5 height 4
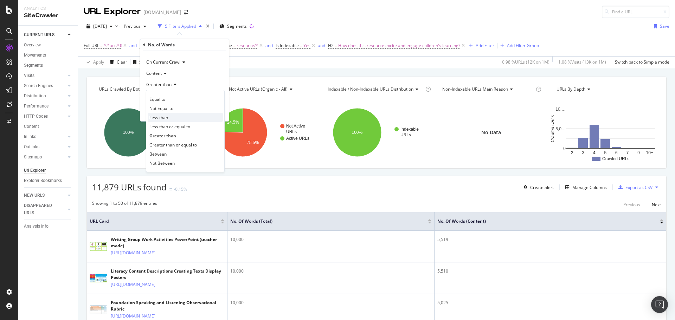
click at [183, 117] on div "Less than" at bounding box center [185, 117] width 75 height 9
click at [216, 113] on div "Apply" at bounding box center [217, 112] width 11 height 6
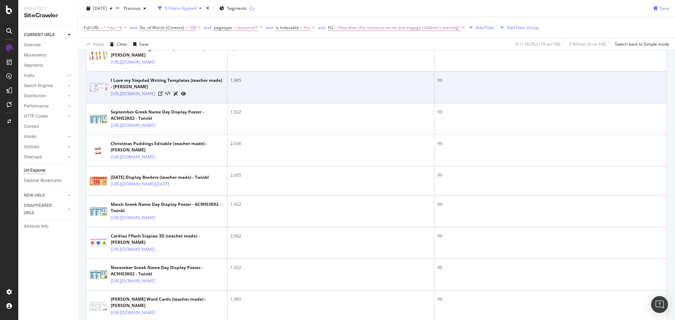
scroll to position [141, 0]
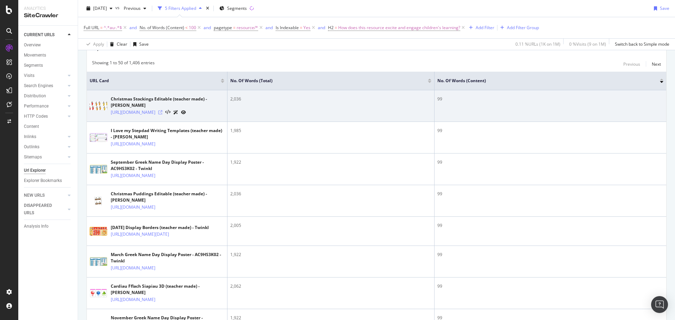
click at [162, 111] on icon at bounding box center [160, 112] width 4 height 4
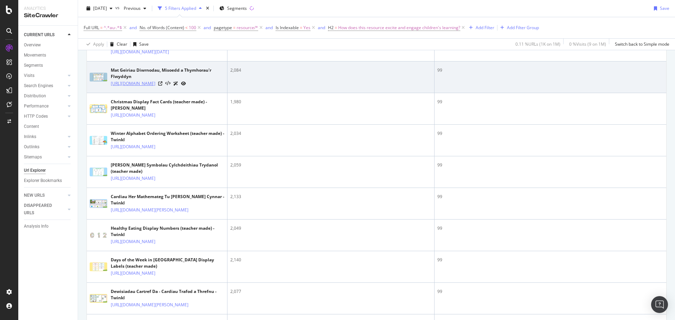
scroll to position [492, 0]
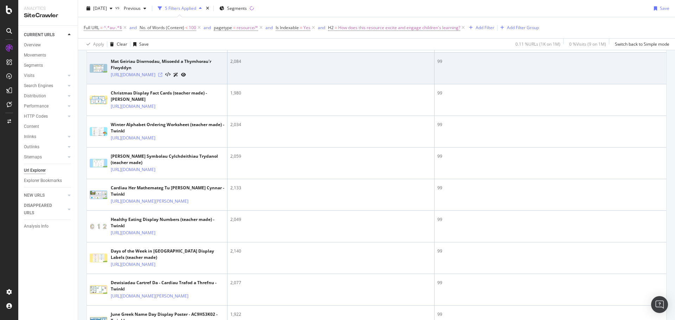
click at [162, 77] on icon at bounding box center [160, 75] width 4 height 4
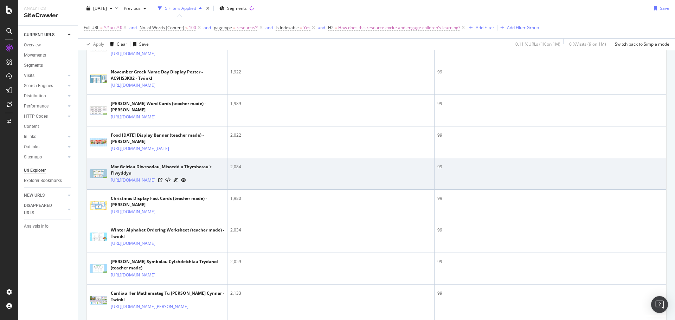
scroll to position [527, 0]
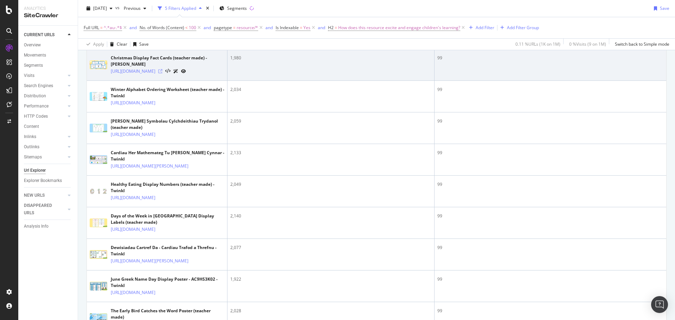
click at [162, 73] on icon at bounding box center [160, 71] width 4 height 4
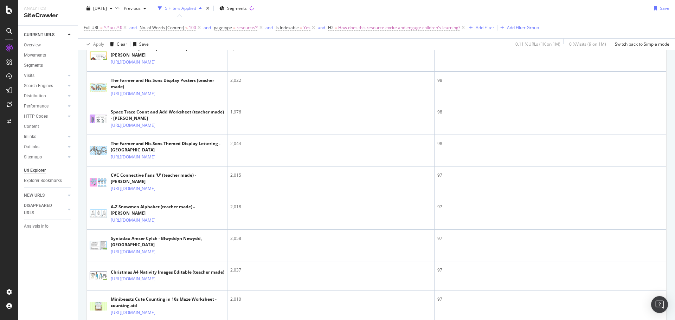
scroll to position [1231, 0]
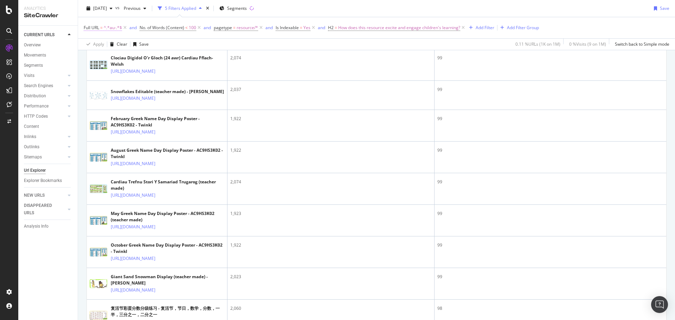
scroll to position [598, 0]
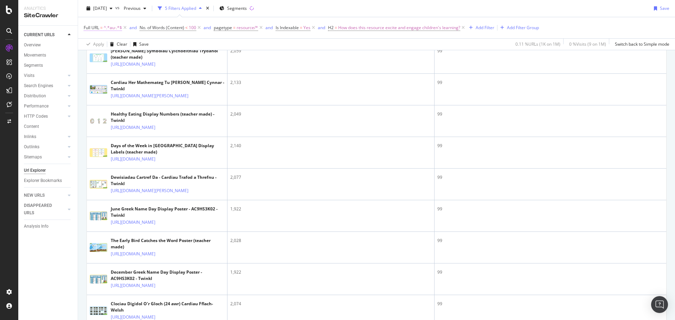
click at [107, 25] on span "^.*au-.*$" at bounding box center [113, 28] width 18 height 10
click at [104, 39] on div "Contains" at bounding box center [128, 44] width 77 height 11
click at [110, 31] on div "Full URL" at bounding box center [128, 27] width 83 height 12
click at [99, 71] on div "Cancel" at bounding box center [102, 72] width 13 height 6
click at [125, 28] on icon at bounding box center [125, 27] width 6 height 7
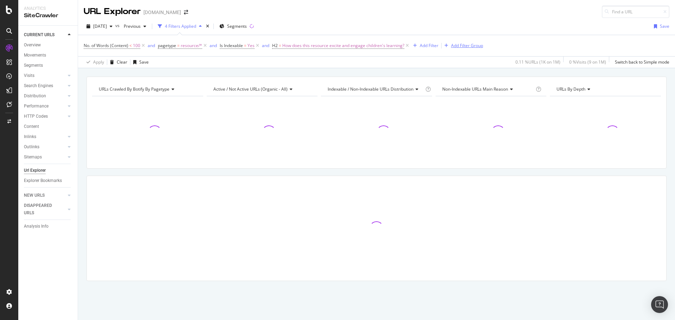
click at [473, 44] on div "Add Filter Group" at bounding box center [467, 46] width 32 height 6
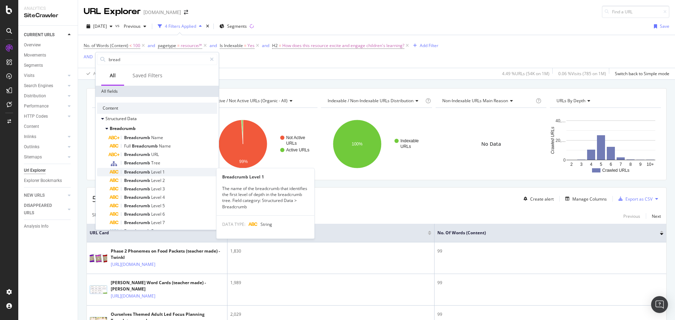
type input "bread"
click at [164, 171] on span "1" at bounding box center [163, 172] width 2 height 6
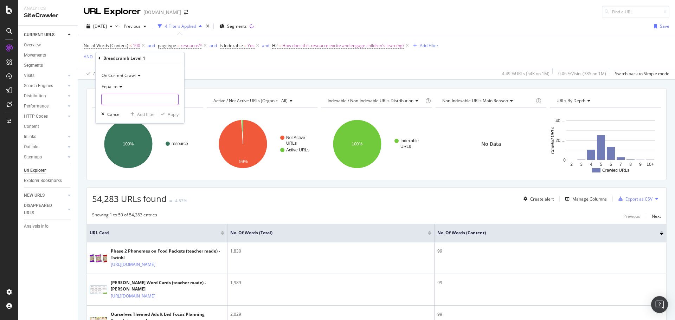
click at [129, 96] on input "text" at bounding box center [140, 99] width 77 height 11
type input "[GEOGRAPHIC_DATA]"
click at [172, 114] on div "Apply" at bounding box center [173, 114] width 11 height 6
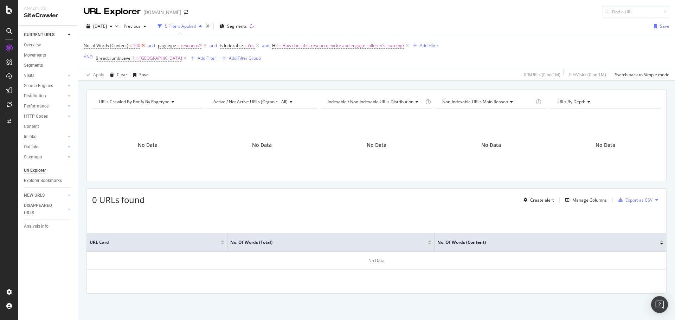
click at [144, 46] on icon at bounding box center [143, 45] width 6 height 7
click at [136, 57] on span "=" at bounding box center [137, 58] width 2 height 6
click at [134, 73] on span "On Current Crawl" at bounding box center [119, 75] width 34 height 6
click at [147, 68] on div "On Current Crawl Equal to [GEOGRAPHIC_DATA] Cancel Add filter Apply" at bounding box center [140, 93] width 89 height 59
click at [123, 84] on div "Equal to" at bounding box center [139, 86] width 77 height 11
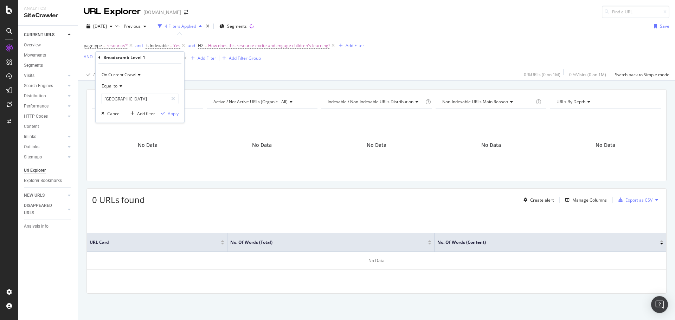
drag, startPoint x: 147, startPoint y: 74, endPoint x: 132, endPoint y: 67, distance: 16.7
click at [147, 74] on div "On Current Crawl" at bounding box center [139, 74] width 77 height 11
click at [101, 57] on div "Breadcrumb Level 1" at bounding box center [139, 58] width 83 height 12
click at [99, 57] on icon at bounding box center [99, 58] width 2 height 4
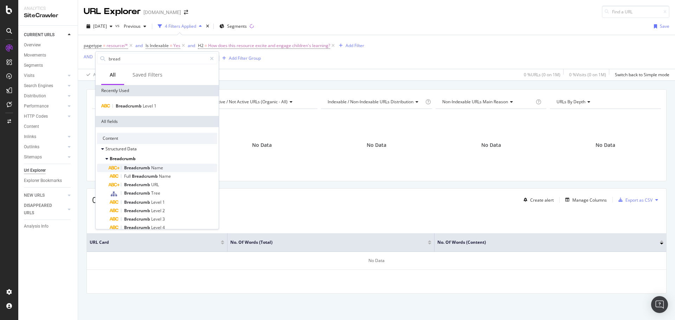
click at [163, 167] on span "Name" at bounding box center [157, 168] width 12 height 6
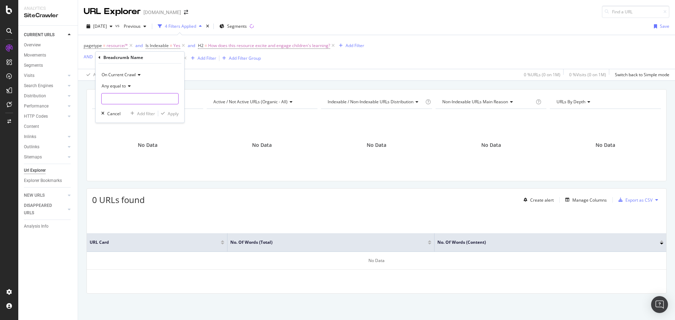
click at [133, 95] on input "text" at bounding box center [140, 98] width 77 height 11
type input "[GEOGRAPHIC_DATA]"
click at [171, 113] on div "Apply" at bounding box center [173, 114] width 11 height 6
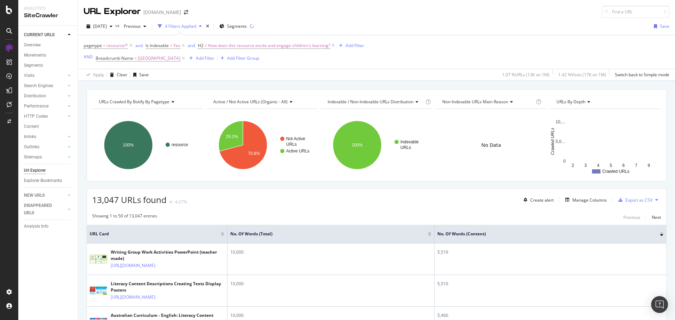
scroll to position [70, 0]
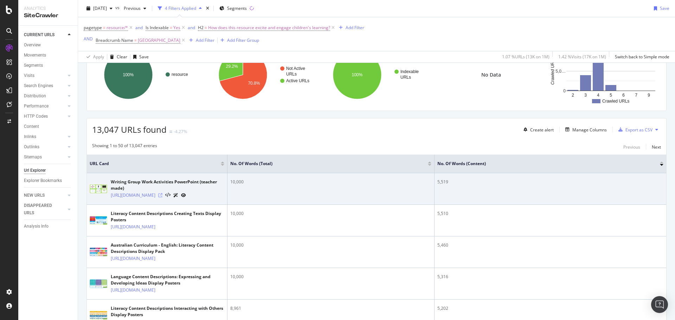
click at [162, 198] on icon at bounding box center [160, 195] width 4 height 4
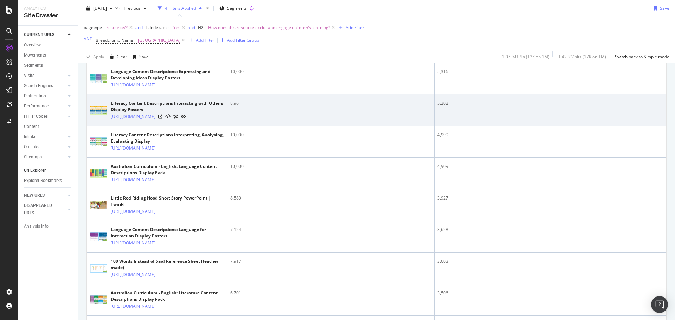
scroll to position [281, 0]
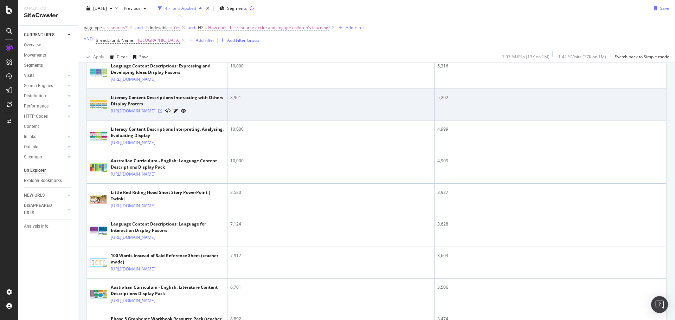
click at [162, 113] on icon at bounding box center [160, 111] width 4 height 4
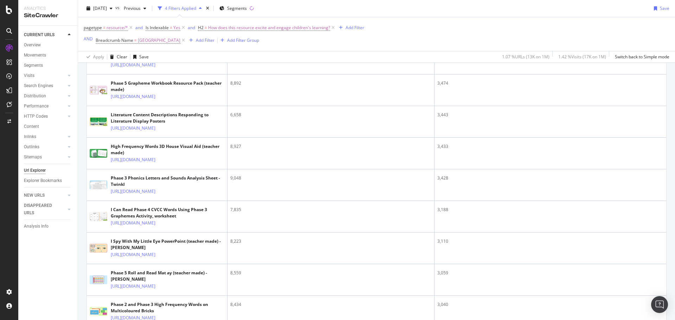
scroll to position [527, 0]
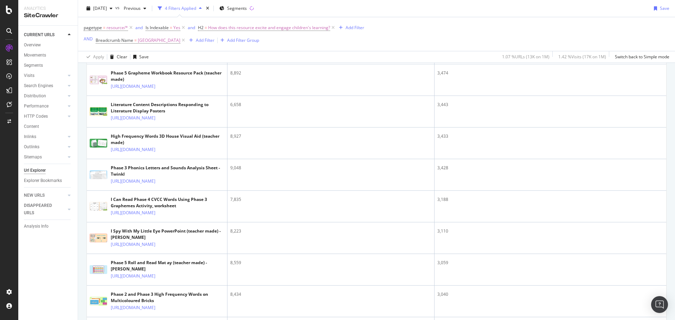
click at [162, 25] on icon at bounding box center [160, 23] width 4 height 4
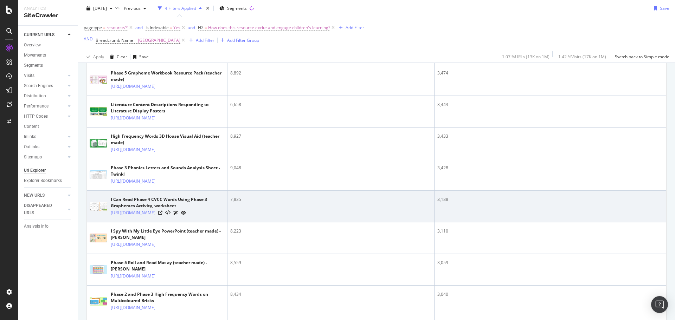
scroll to position [738, 0]
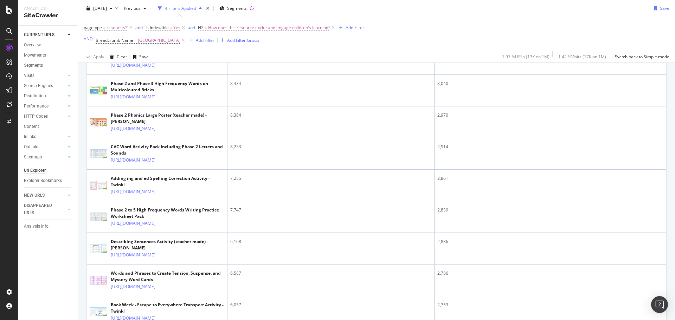
click at [162, 4] on icon at bounding box center [160, 2] width 4 height 4
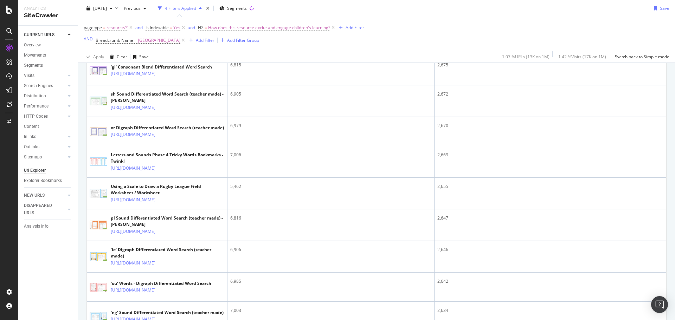
scroll to position [1441, 0]
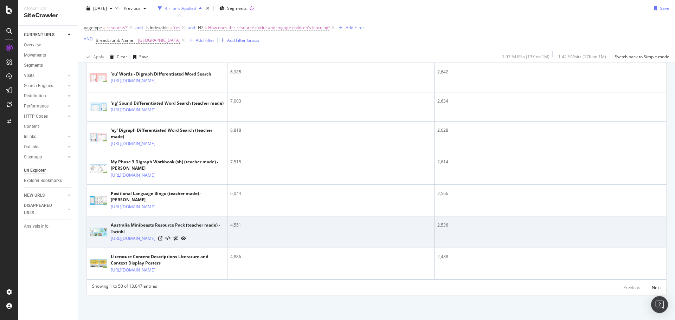
scroll to position [2061, 0]
click at [162, 237] on icon at bounding box center [160, 239] width 4 height 4
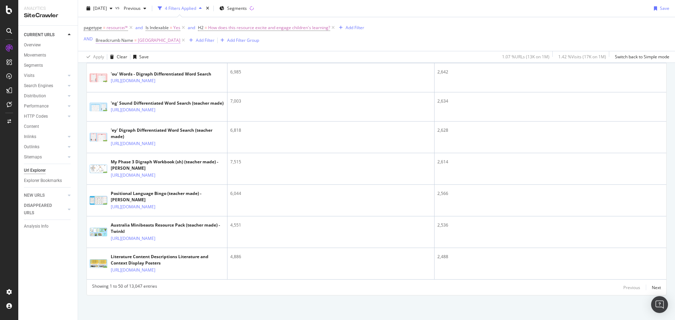
scroll to position [1534, 0]
click at [180, 39] on icon at bounding box center [183, 40] width 6 height 7
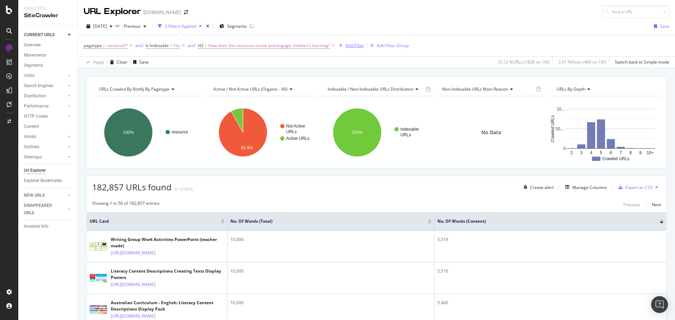
click at [362, 44] on div "Add Filter" at bounding box center [355, 46] width 19 height 6
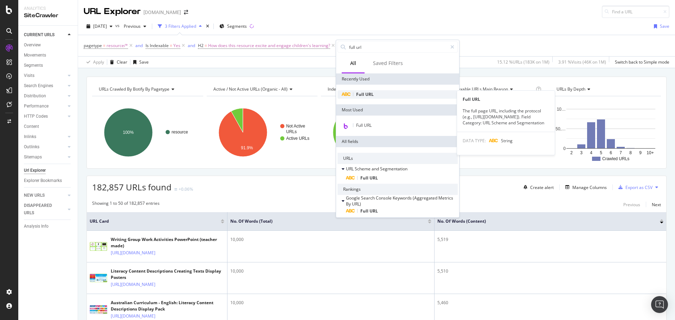
type input "full url"
click at [375, 93] on div "Full URL" at bounding box center [398, 94] width 120 height 8
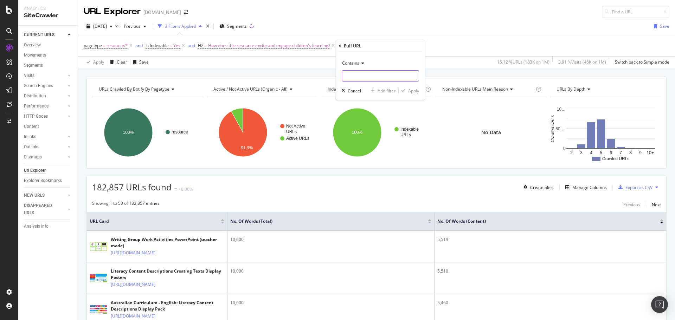
click at [370, 77] on input "text" at bounding box center [380, 75] width 77 height 11
click at [363, 64] on icon at bounding box center [361, 63] width 5 height 4
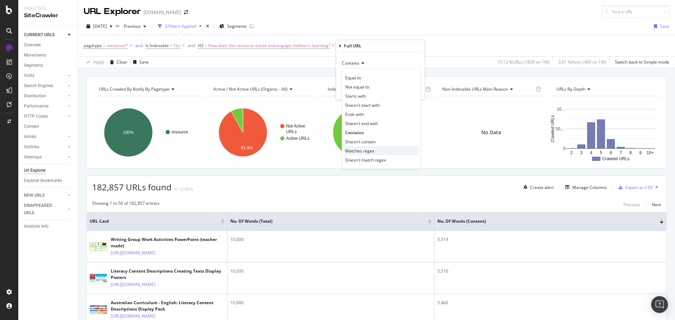
click at [377, 150] on div "Matches regex" at bounding box center [380, 150] width 75 height 9
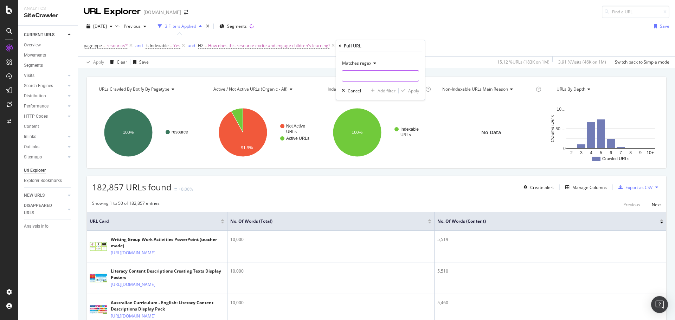
click at [360, 75] on input "text" at bounding box center [380, 75] width 77 height 11
paste input ".*/au-.*|.*-au-.*"
type input ".*/au-.*|.*-au-.*"
click at [416, 93] on div "Apply" at bounding box center [413, 91] width 11 height 6
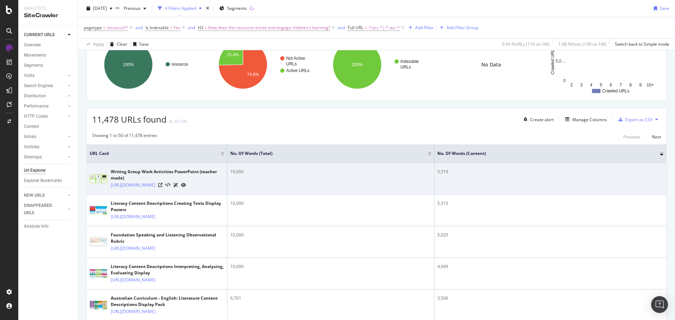
scroll to position [70, 0]
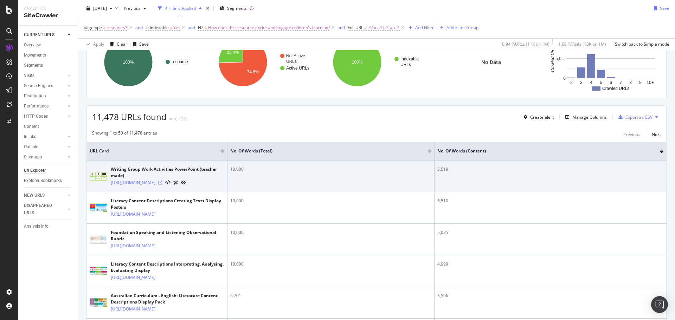
click at [162, 185] on icon at bounding box center [160, 183] width 4 height 4
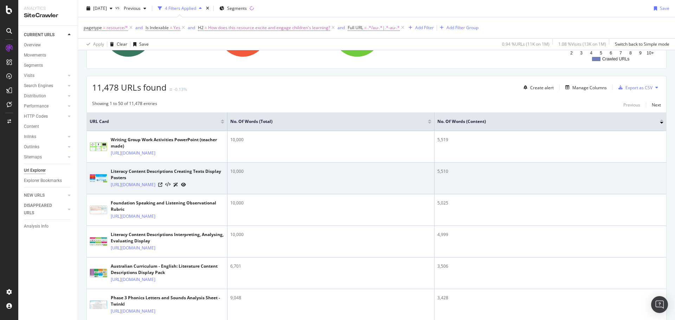
scroll to position [141, 0]
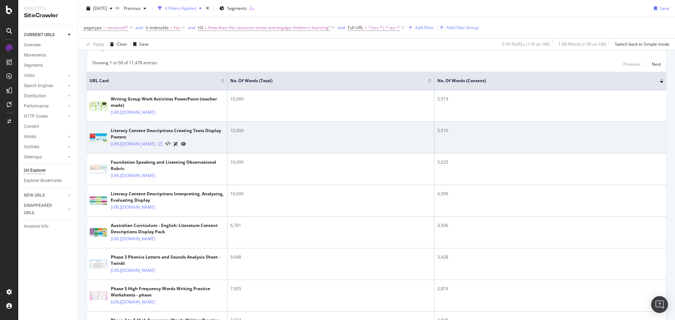
click at [162, 146] on icon at bounding box center [160, 144] width 4 height 4
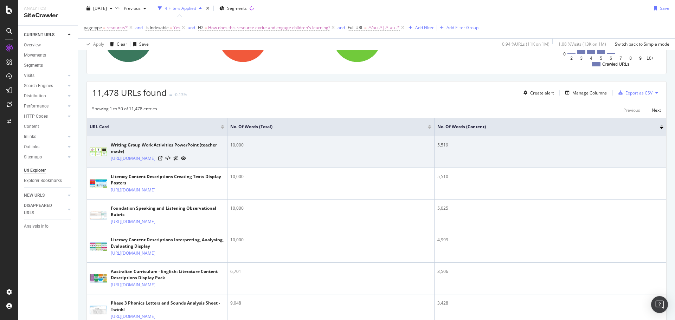
scroll to position [35, 0]
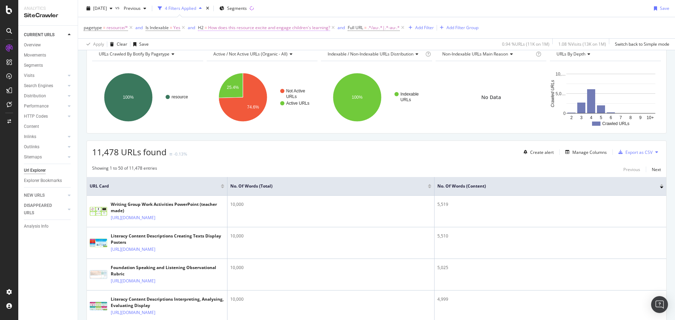
click at [241, 27] on span "How does this resource excite and engage children's learning?" at bounding box center [269, 28] width 122 height 10
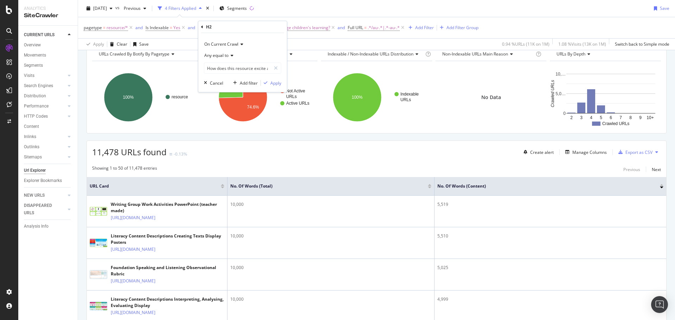
click at [232, 56] on icon at bounding box center [231, 55] width 5 height 4
click at [259, 41] on div "On Current Crawl" at bounding box center [242, 44] width 77 height 11
click at [236, 57] on span "On Current Crawl" at bounding box center [225, 59] width 37 height 6
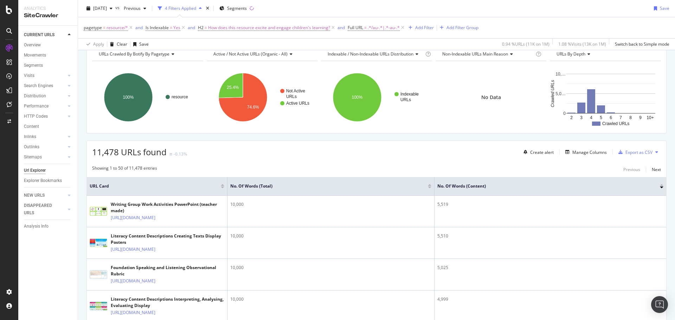
click at [307, 45] on div "Apply Clear Save 0.94 % URLs ( 11K on 1M ) 1.08 % Visits ( 13K on 1M ) Switch b…" at bounding box center [376, 44] width 597 height 12
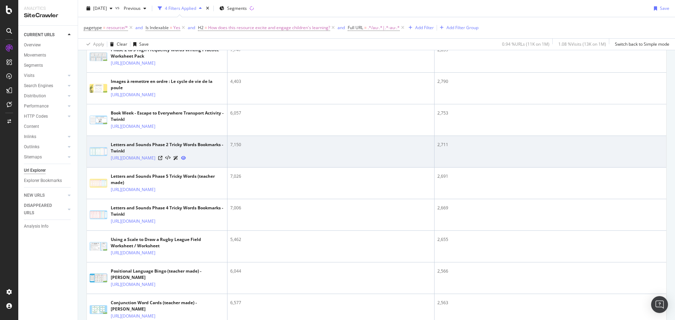
scroll to position [527, 0]
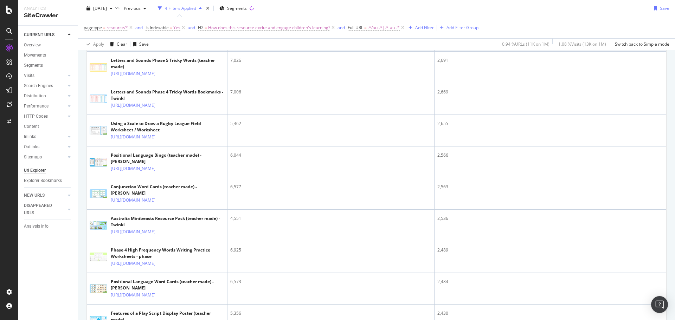
click at [162, 44] on icon at bounding box center [160, 42] width 4 height 4
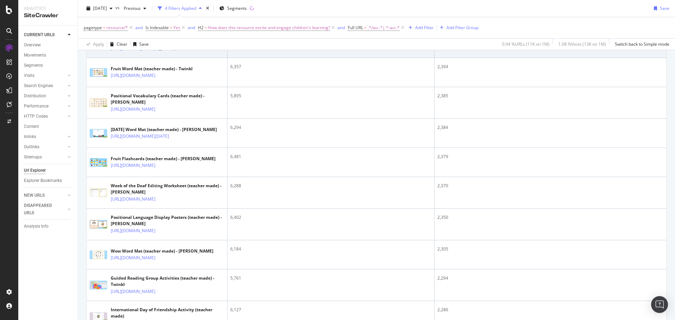
scroll to position [949, 0]
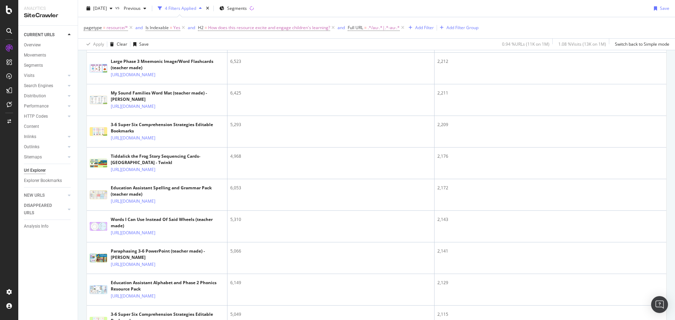
scroll to position [1406, 0]
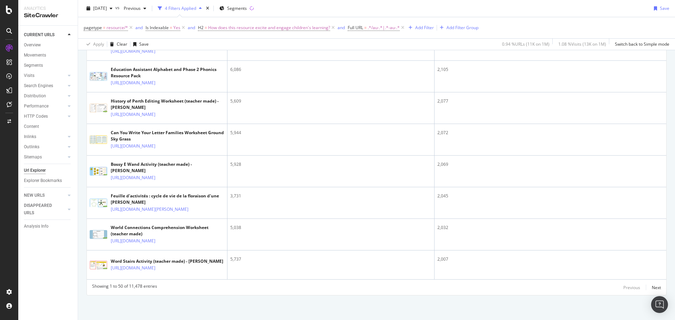
scroll to position [1652, 0]
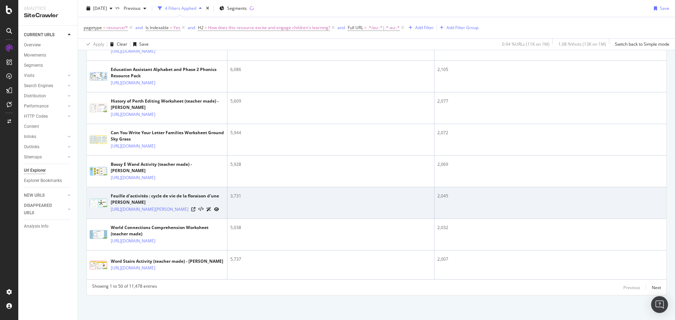
scroll to position [2031, 0]
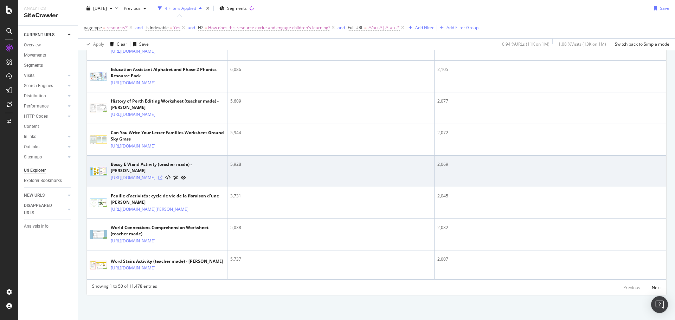
click at [162, 176] on icon at bounding box center [160, 178] width 4 height 4
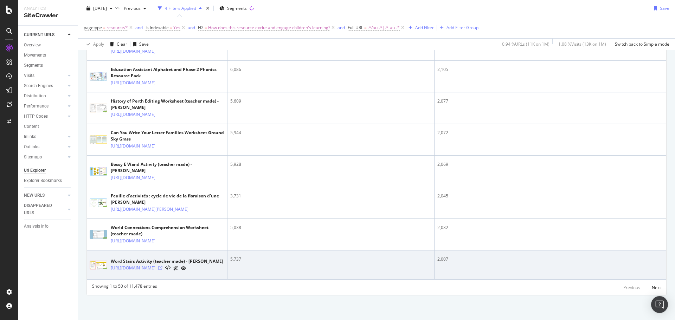
click at [162, 268] on icon at bounding box center [160, 268] width 4 height 4
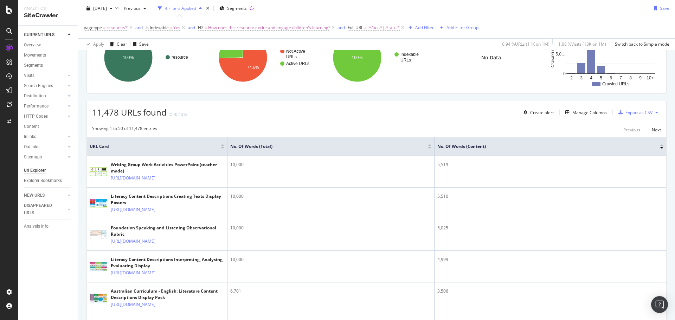
scroll to position [62, 0]
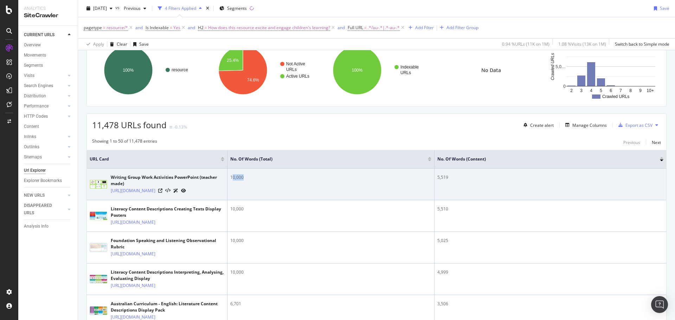
drag, startPoint x: 248, startPoint y: 176, endPoint x: 233, endPoint y: 179, distance: 15.0
click at [233, 175] on div "10,000" at bounding box center [330, 177] width 201 height 6
click at [162, 193] on icon at bounding box center [160, 191] width 4 height 4
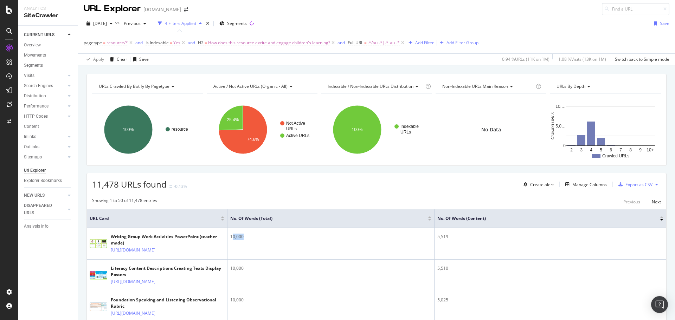
scroll to position [0, 0]
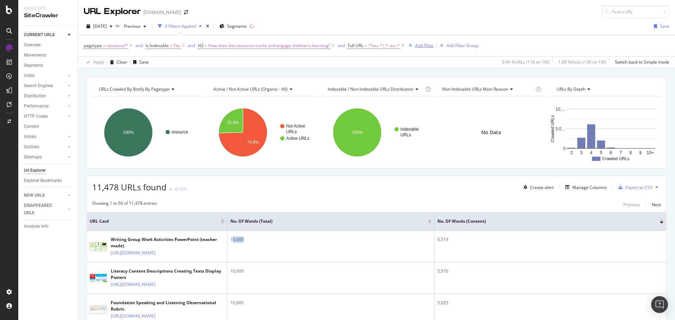
click at [429, 45] on div "Add Filter" at bounding box center [424, 46] width 19 height 6
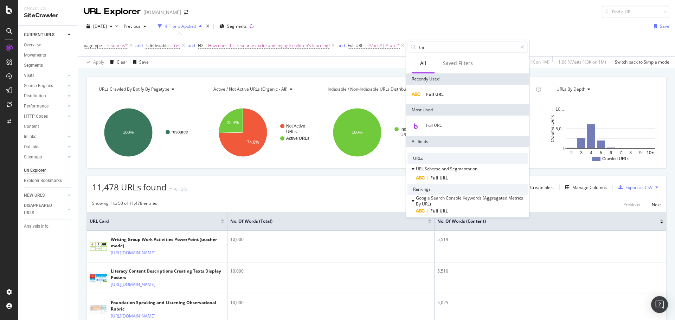
type input "thin"
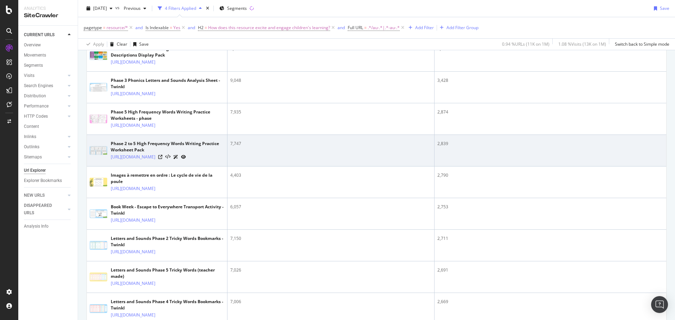
scroll to position [492, 0]
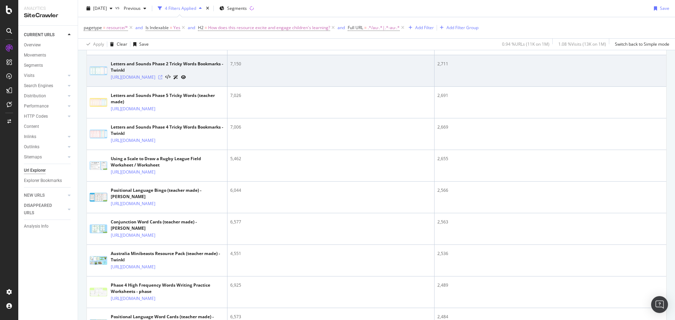
click at [162, 79] on icon at bounding box center [160, 77] width 4 height 4
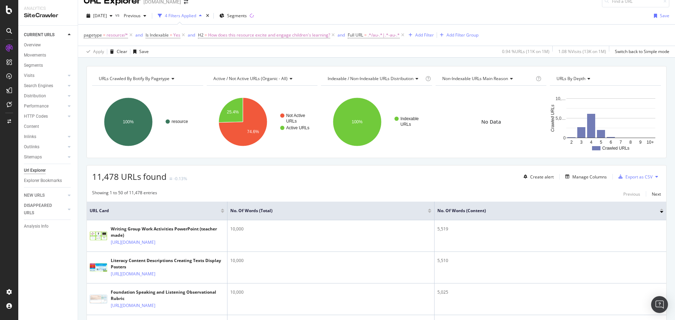
scroll to position [0, 0]
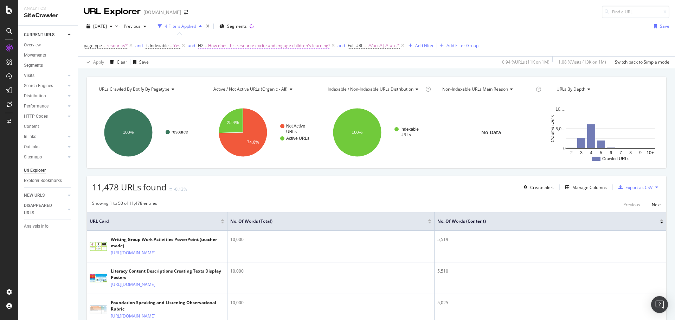
click at [284, 45] on span "How does this resource excite and engage children's learning?" at bounding box center [269, 46] width 122 height 10
click at [226, 72] on span "Any equal to" at bounding box center [216, 73] width 24 height 6
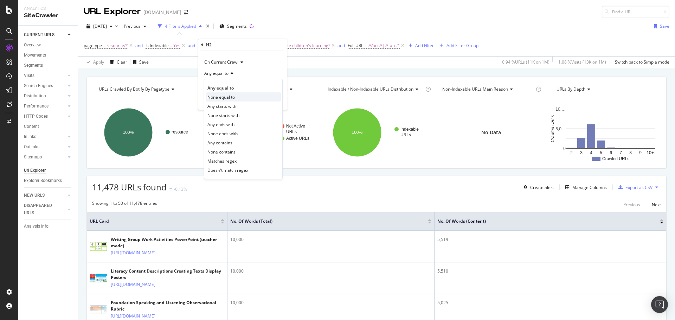
click at [230, 95] on span "None equal to" at bounding box center [220, 97] width 27 height 6
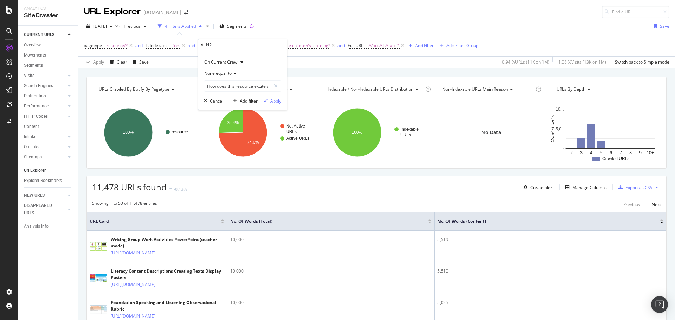
click at [275, 99] on div "Apply" at bounding box center [275, 101] width 11 height 6
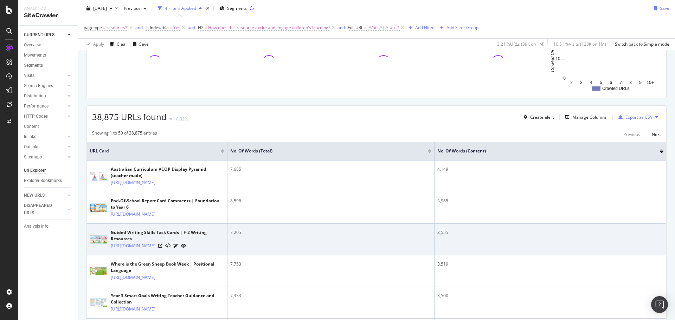
scroll to position [105, 0]
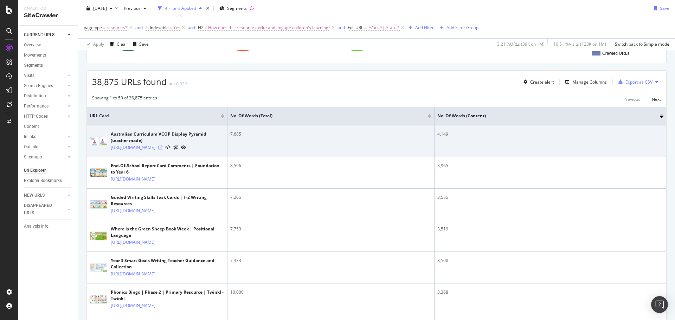
click at [162, 150] on icon at bounding box center [160, 148] width 4 height 4
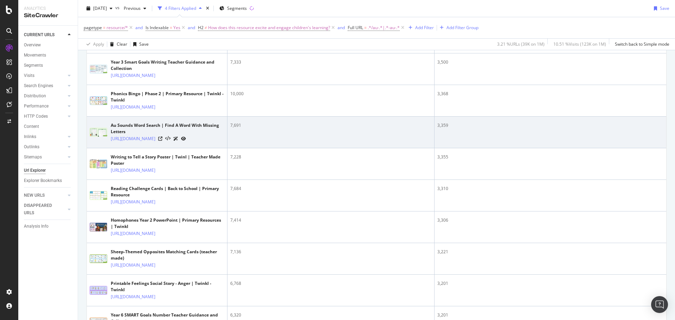
scroll to position [316, 0]
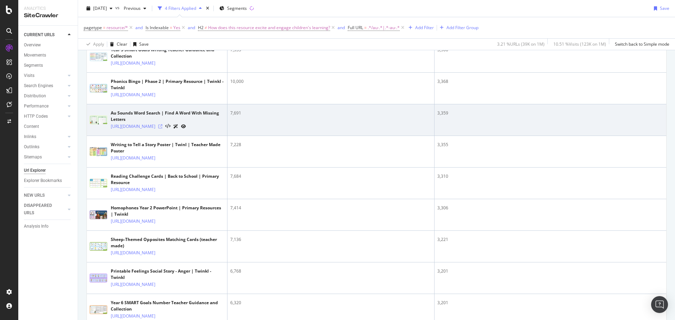
click at [162, 129] on icon at bounding box center [160, 126] width 4 height 4
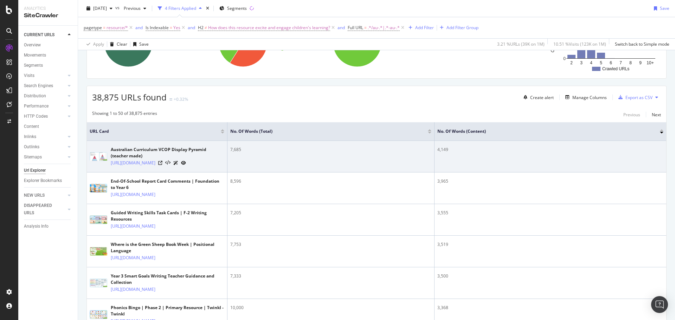
scroll to position [70, 0]
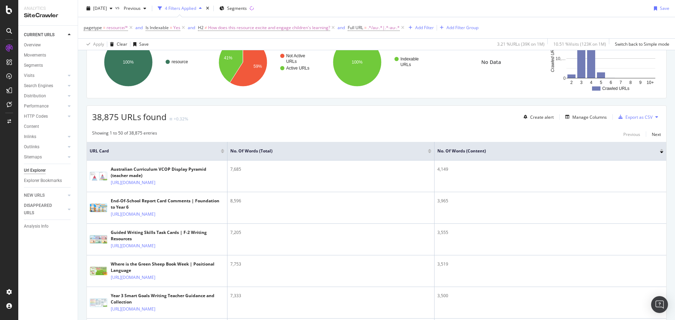
click at [658, 151] on th "No. of Words (Content)" at bounding box center [551, 151] width 232 height 19
click at [660, 149] on div at bounding box center [662, 150] width 4 height 2
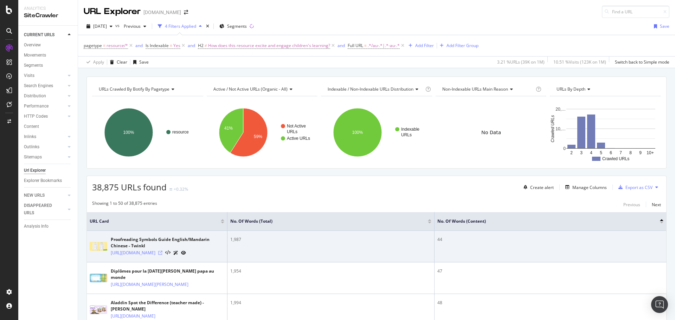
click at [162, 255] on icon at bounding box center [160, 253] width 4 height 4
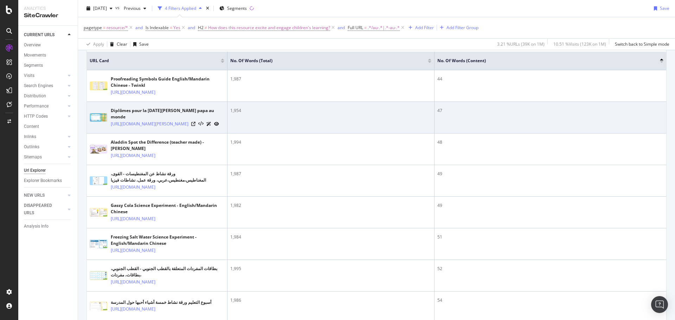
scroll to position [176, 0]
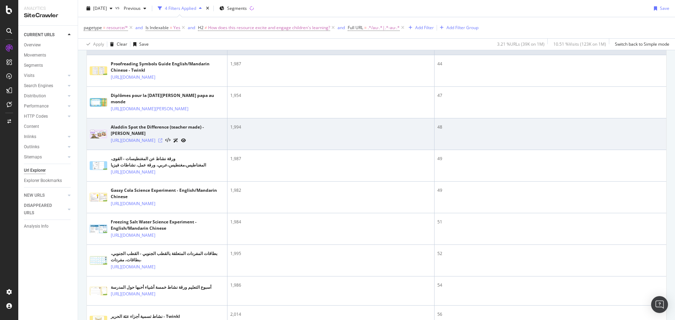
click at [162, 143] on icon at bounding box center [160, 141] width 4 height 4
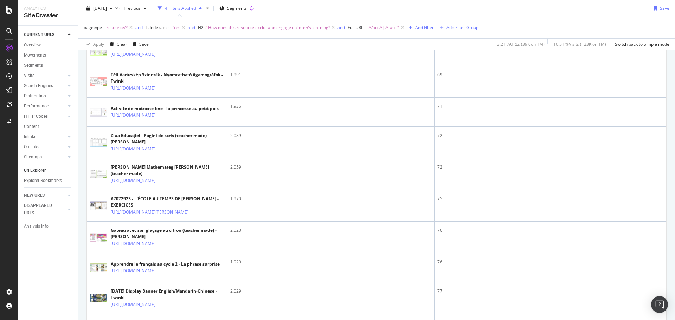
scroll to position [809, 0]
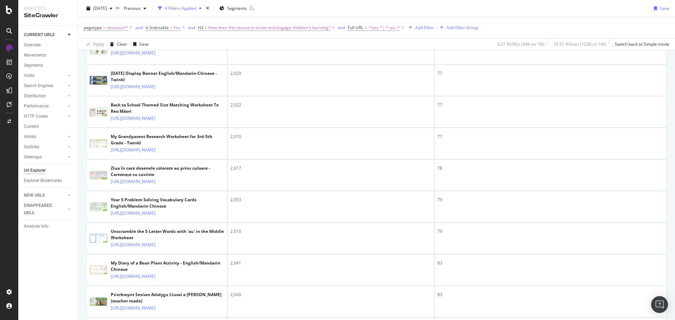
scroll to position [1020, 0]
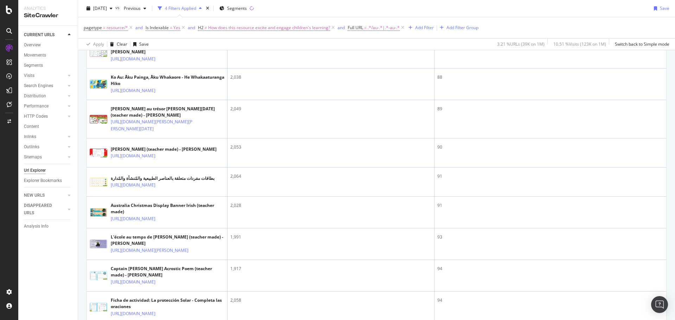
scroll to position [1406, 0]
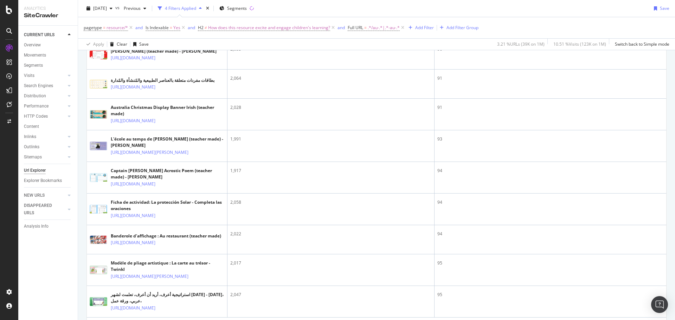
scroll to position [1652, 0]
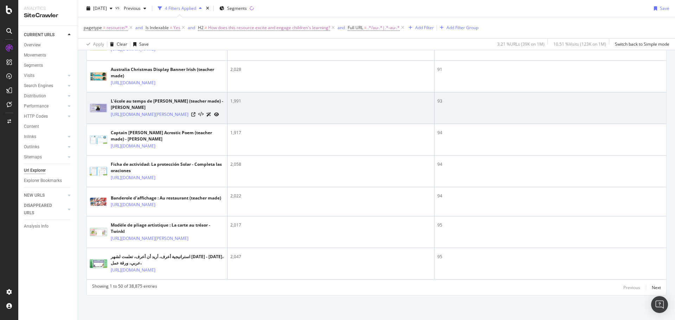
scroll to position [1863, 0]
click at [195, 117] on icon at bounding box center [193, 115] width 4 height 4
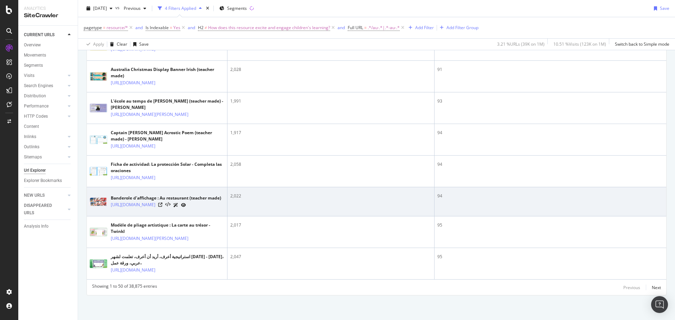
scroll to position [2005, 0]
click at [162, 203] on icon at bounding box center [160, 205] width 4 height 4
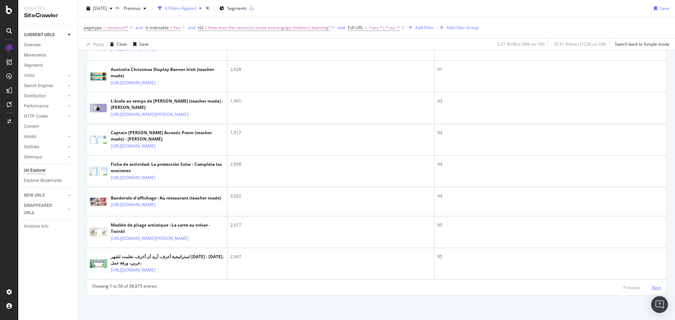
click at [652, 287] on div "Next" at bounding box center [656, 288] width 9 height 6
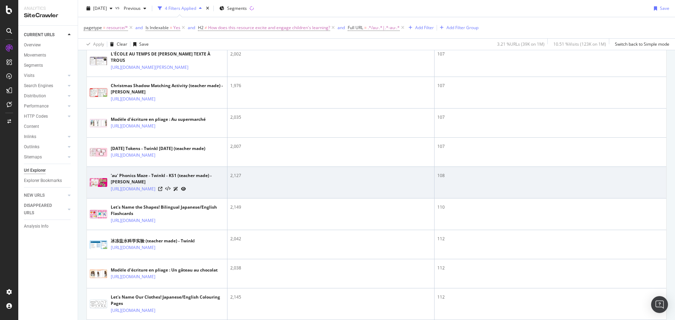
scroll to position [668, 0]
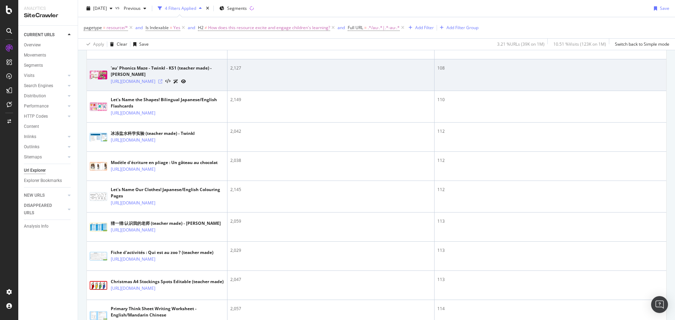
click at [162, 84] on icon at bounding box center [160, 81] width 4 height 4
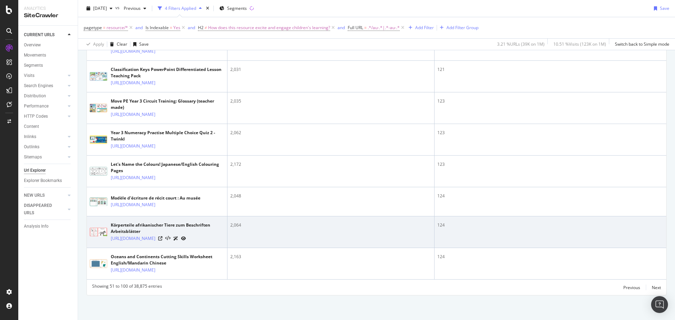
scroll to position [2049, 0]
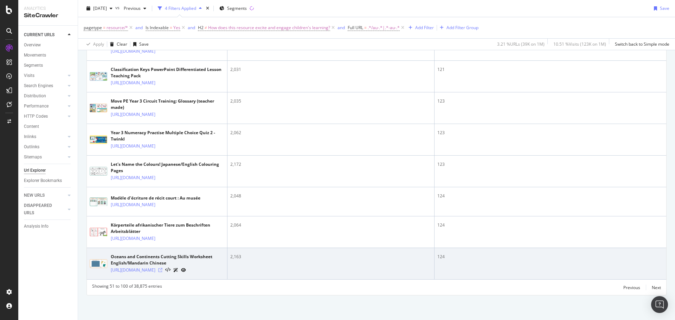
click at [162, 268] on icon at bounding box center [160, 270] width 4 height 4
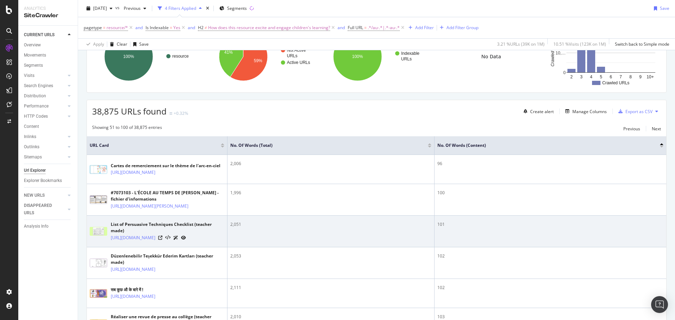
scroll to position [115, 0]
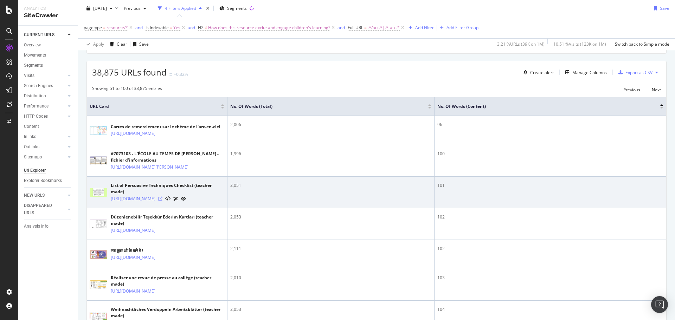
click at [162, 201] on icon at bounding box center [160, 199] width 4 height 4
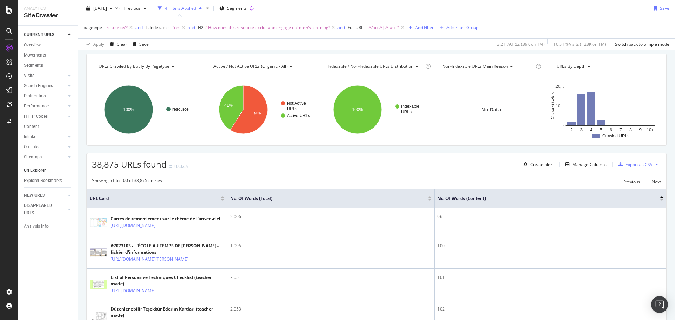
scroll to position [0, 0]
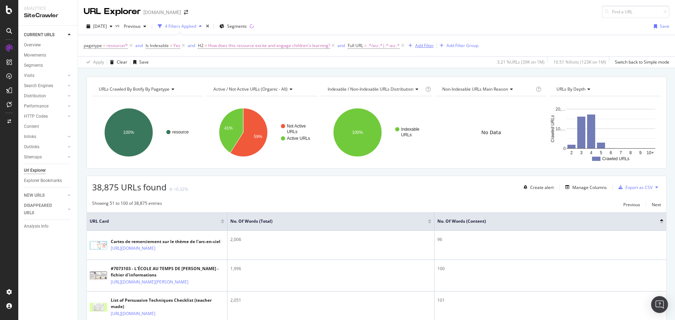
click at [425, 43] on div "Add Filter" at bounding box center [424, 46] width 19 height 6
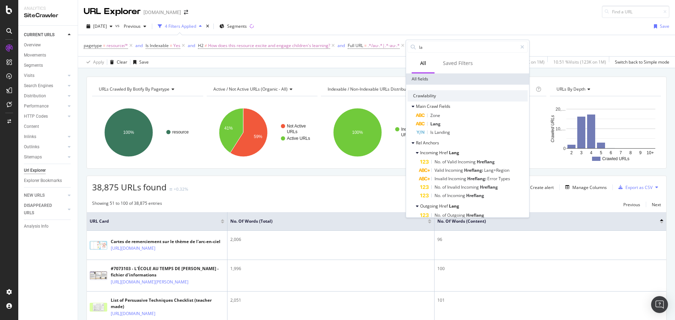
type input "l"
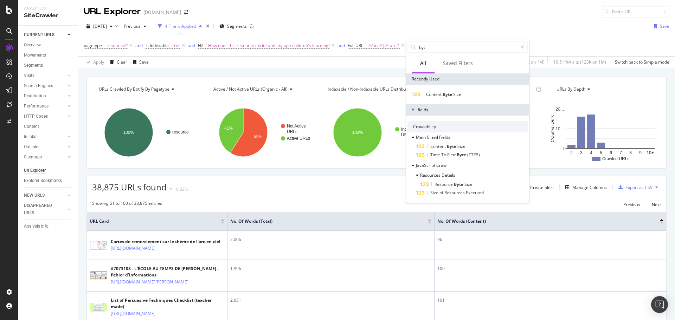
type input "byte"
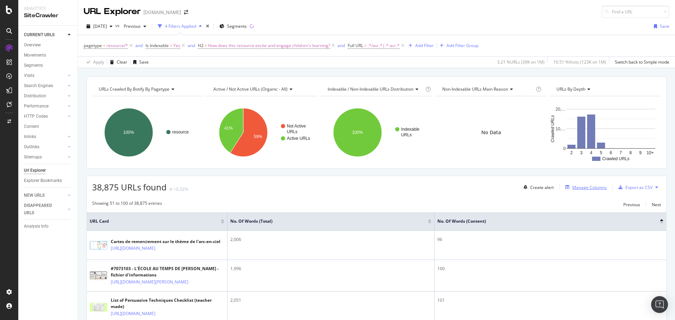
click at [579, 184] on div "Manage Columns" at bounding box center [585, 188] width 44 height 8
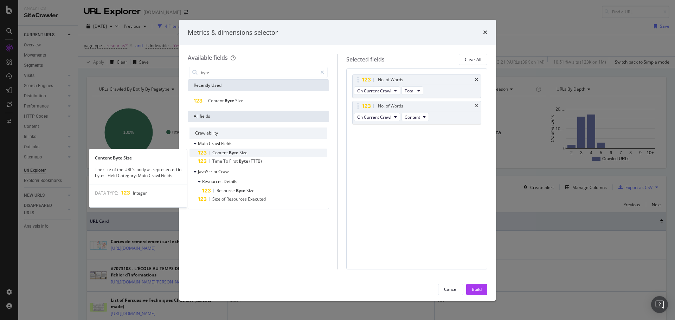
type input "byte"
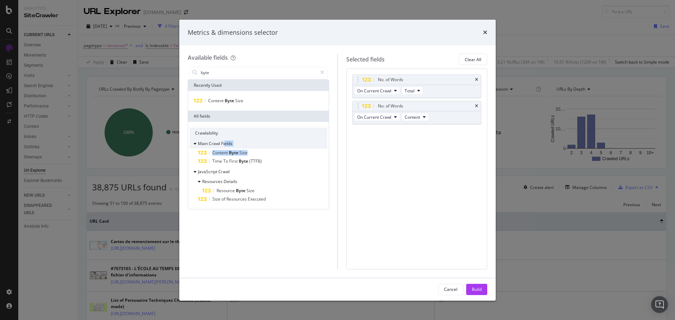
drag, startPoint x: 247, startPoint y: 155, endPoint x: 225, endPoint y: 145, distance: 24.1
click at [225, 145] on div "Main Crawl Fields Content Byte Size Time To First Byte (TTFB)" at bounding box center [259, 152] width 138 height 27
click at [228, 152] on span "Content" at bounding box center [220, 153] width 17 height 6
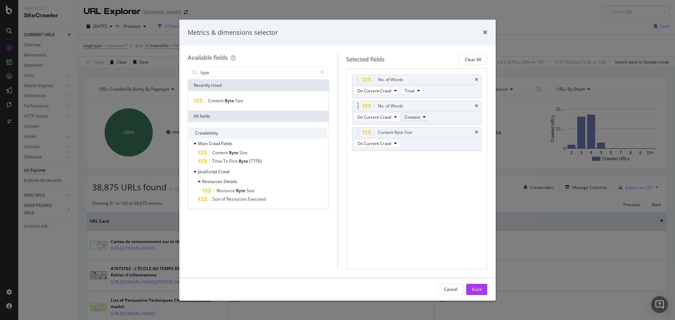
click at [415, 117] on span "Content" at bounding box center [412, 117] width 15 height 6
click at [392, 187] on div "No. of Words On Current Crawl Total No. of Words On Current Crawl Content Conte…" at bounding box center [416, 169] width 141 height 201
click at [479, 292] on div "Build" at bounding box center [477, 290] width 10 height 6
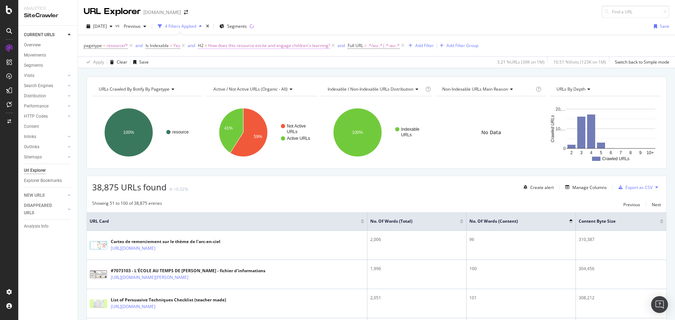
click at [236, 44] on span "How does this resource excite and engage children's learning?" at bounding box center [269, 46] width 122 height 10
click at [230, 73] on span "None equal to" at bounding box center [217, 73] width 27 height 6
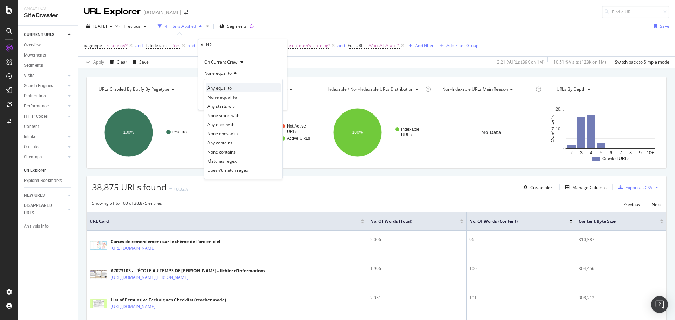
click at [237, 90] on div "Any equal to" at bounding box center [243, 87] width 75 height 9
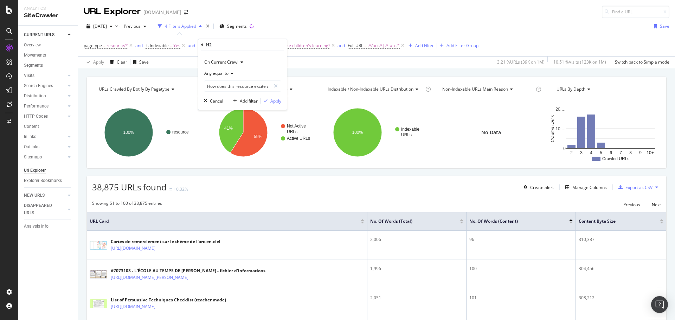
click at [274, 101] on div "Apply" at bounding box center [275, 101] width 11 height 6
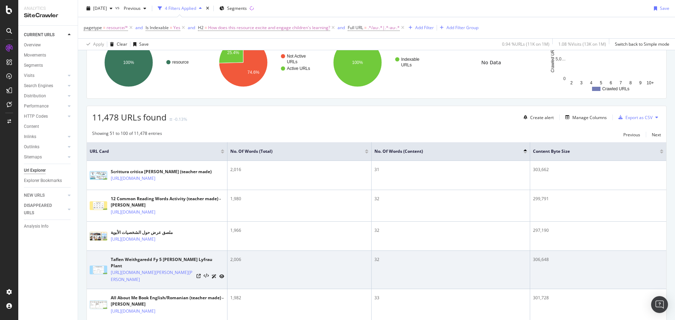
scroll to position [70, 0]
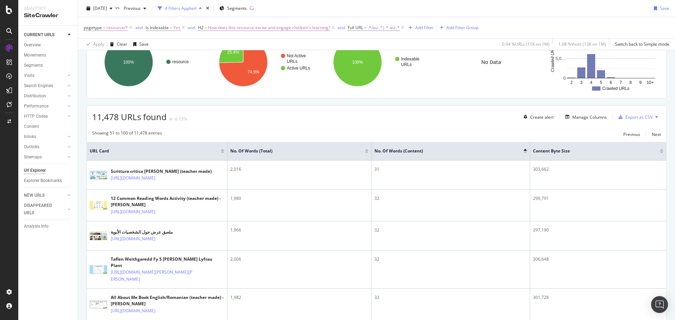
click at [660, 153] on div at bounding box center [662, 153] width 4 height 2
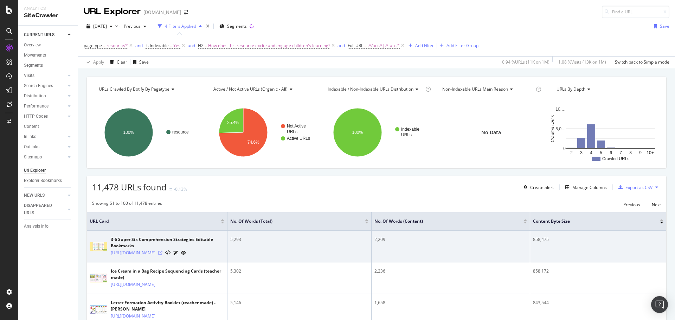
click at [162, 255] on icon at bounding box center [160, 253] width 4 height 4
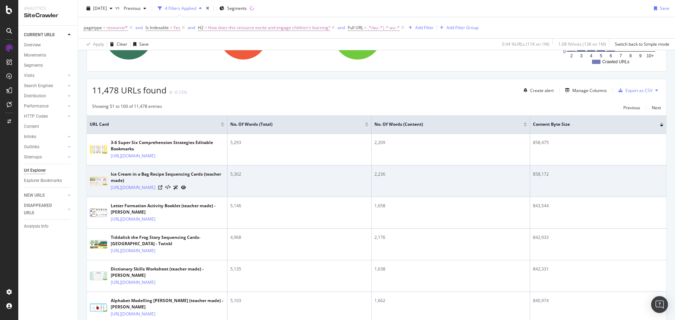
scroll to position [105, 0]
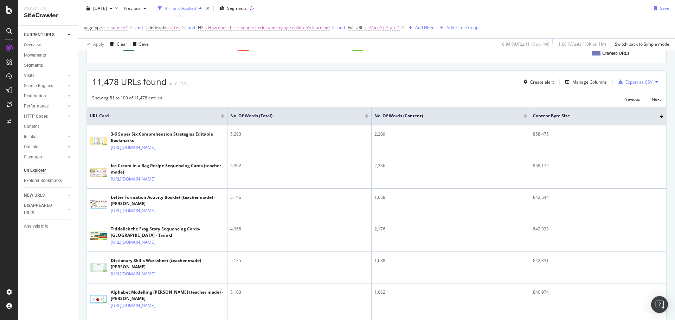
click at [660, 114] on div at bounding box center [662, 115] width 4 height 2
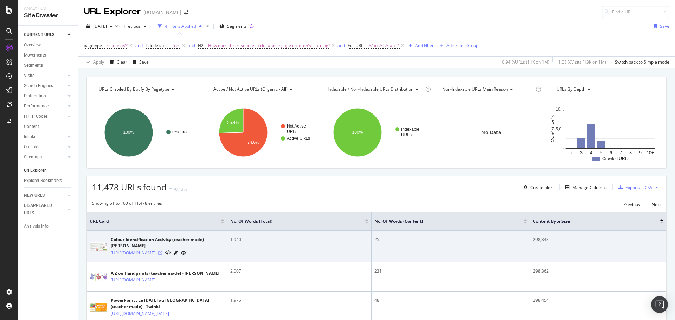
click at [162, 251] on icon at bounding box center [160, 253] width 4 height 4
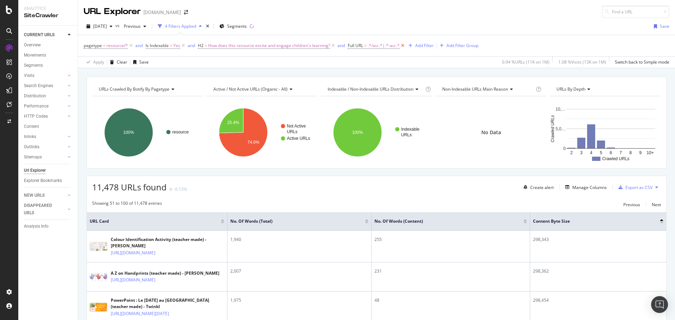
click at [403, 44] on icon at bounding box center [403, 45] width 6 height 7
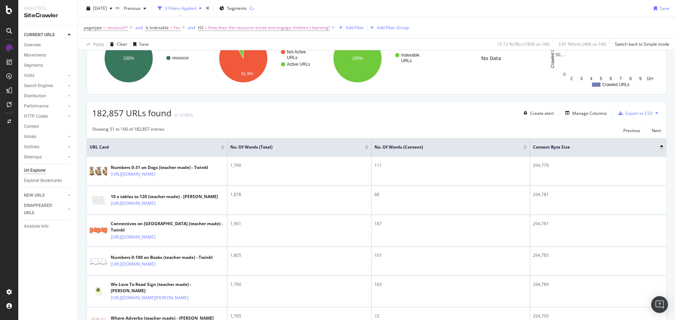
scroll to position [211, 0]
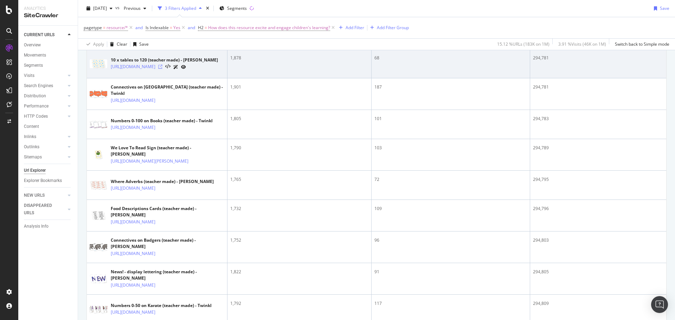
click at [162, 69] on icon at bounding box center [160, 67] width 4 height 4
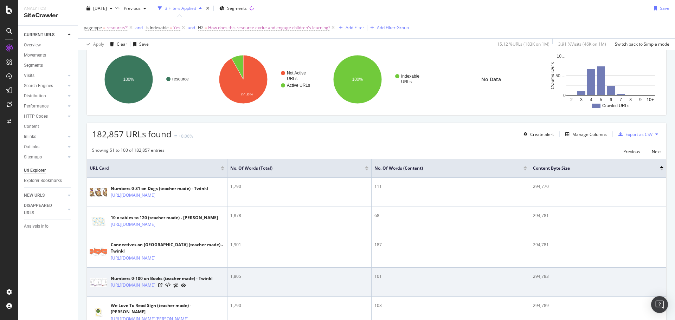
scroll to position [0, 0]
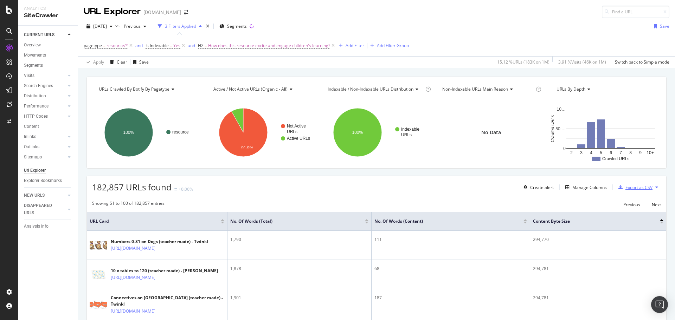
click at [647, 185] on div "Export as CSV" at bounding box center [638, 188] width 27 height 6
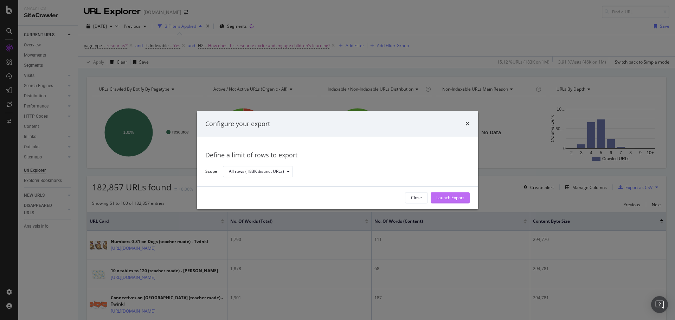
click at [448, 196] on div "Launch Export" at bounding box center [450, 198] width 28 height 6
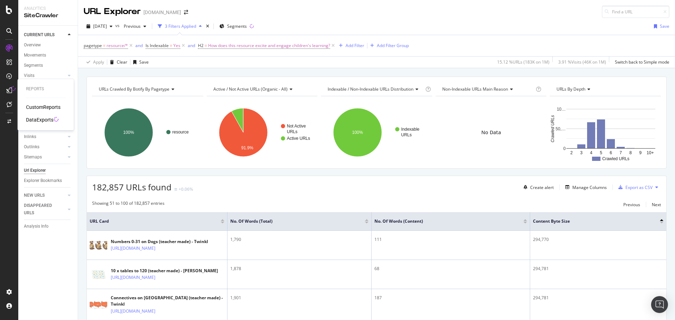
click at [37, 118] on div "DataExports" at bounding box center [39, 119] width 27 height 7
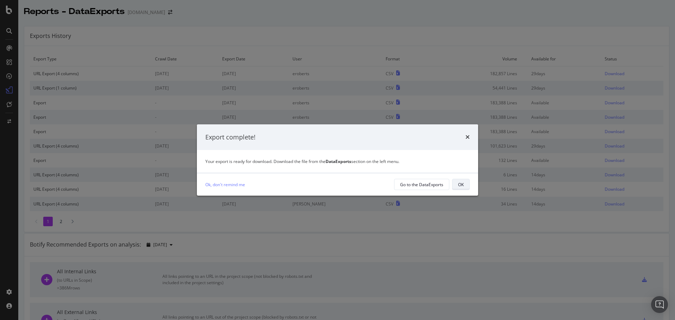
click at [459, 186] on div "OK" at bounding box center [461, 185] width 6 height 6
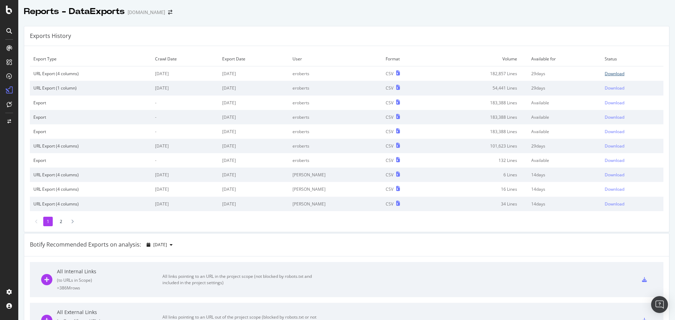
click at [608, 73] on div "Download" at bounding box center [615, 74] width 20 height 6
